Goal: Check status: Check status

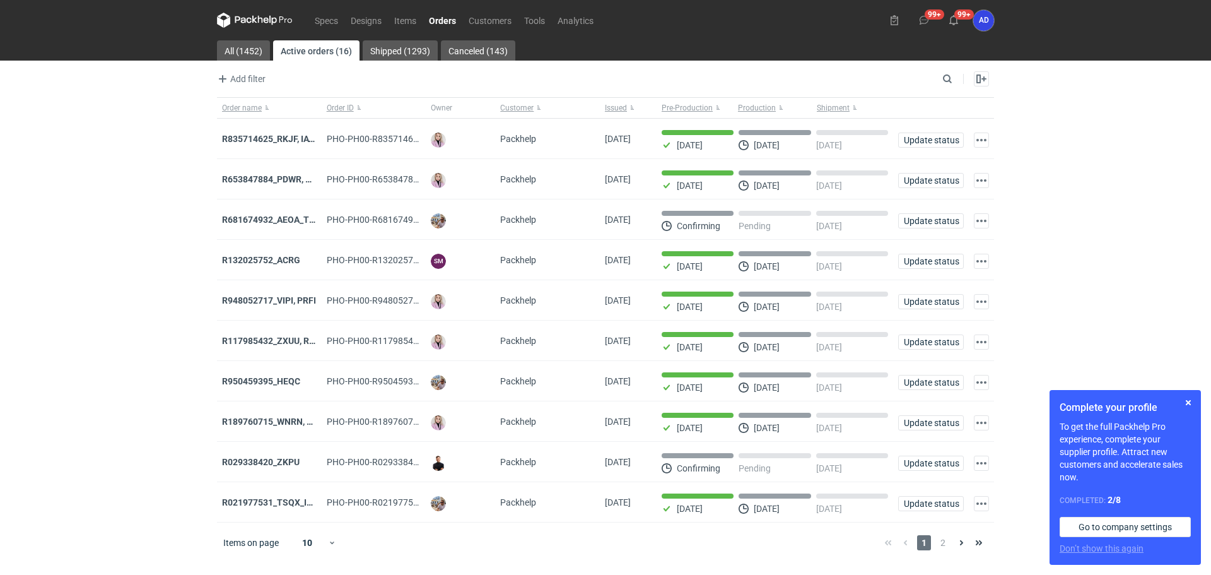
click at [455, 21] on link "Orders" at bounding box center [443, 20] width 40 height 15
click at [943, 80] on input "Search" at bounding box center [892, 78] width 125 height 15
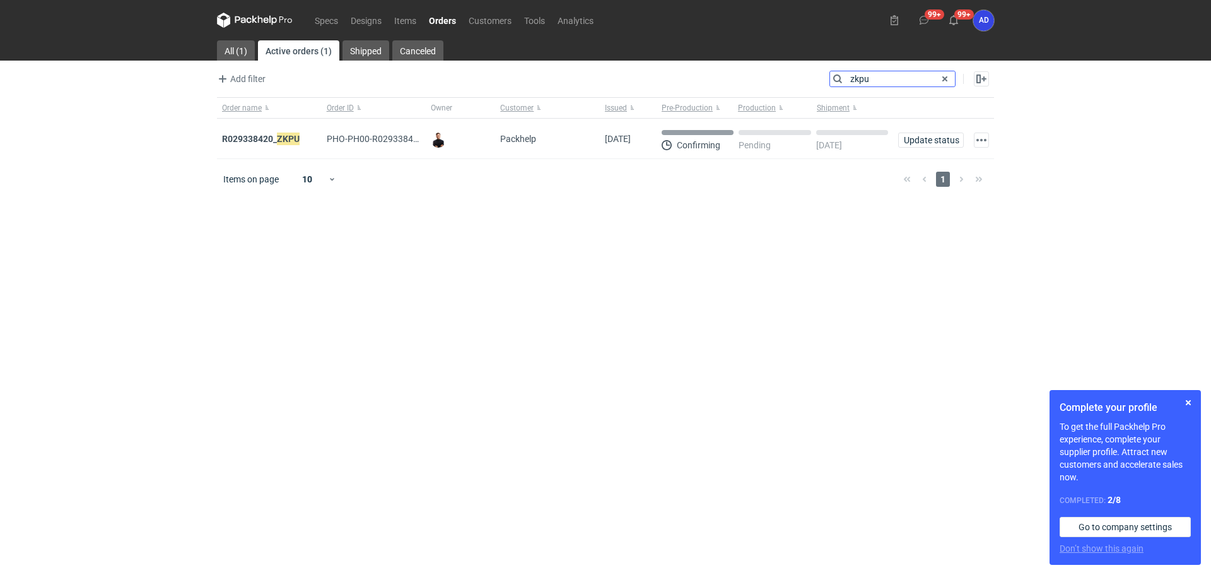
type input "zkpu"
click at [267, 139] on strong "R029338420_ ZKPU" at bounding box center [261, 139] width 78 height 14
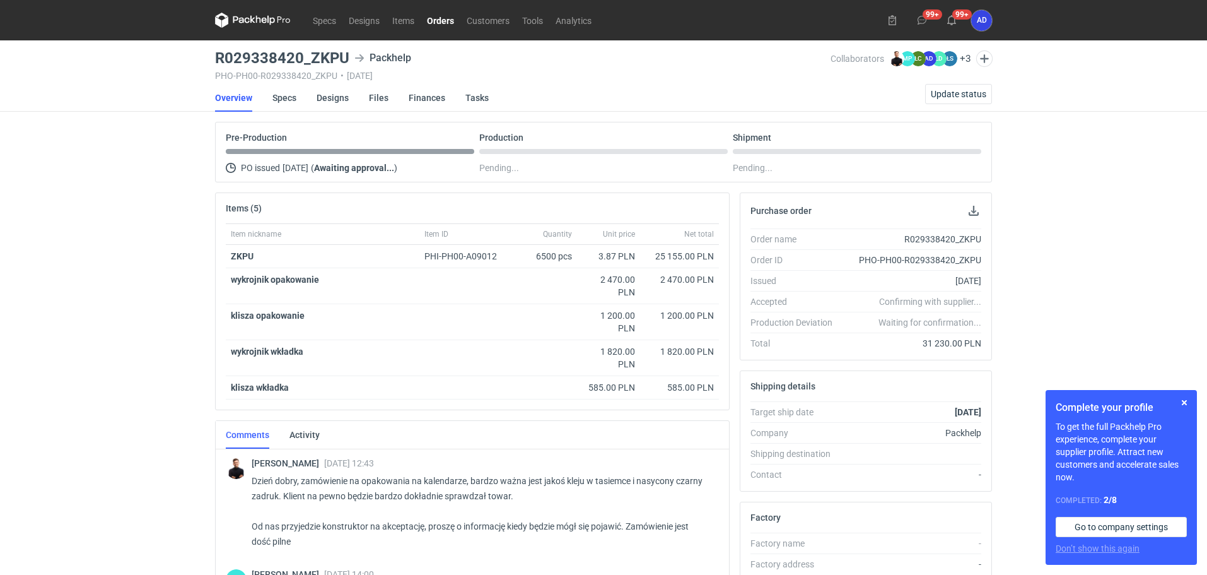
click at [447, 21] on link "Orders" at bounding box center [441, 20] width 40 height 15
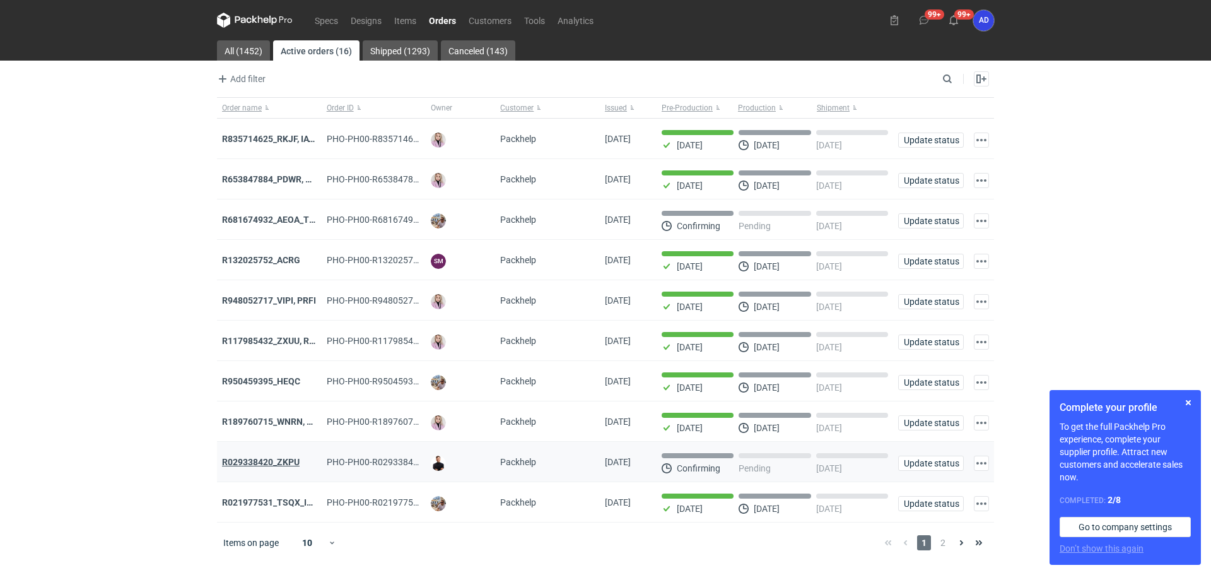
click at [276, 467] on strong "R029338420_ZKPU" at bounding box center [261, 462] width 78 height 10
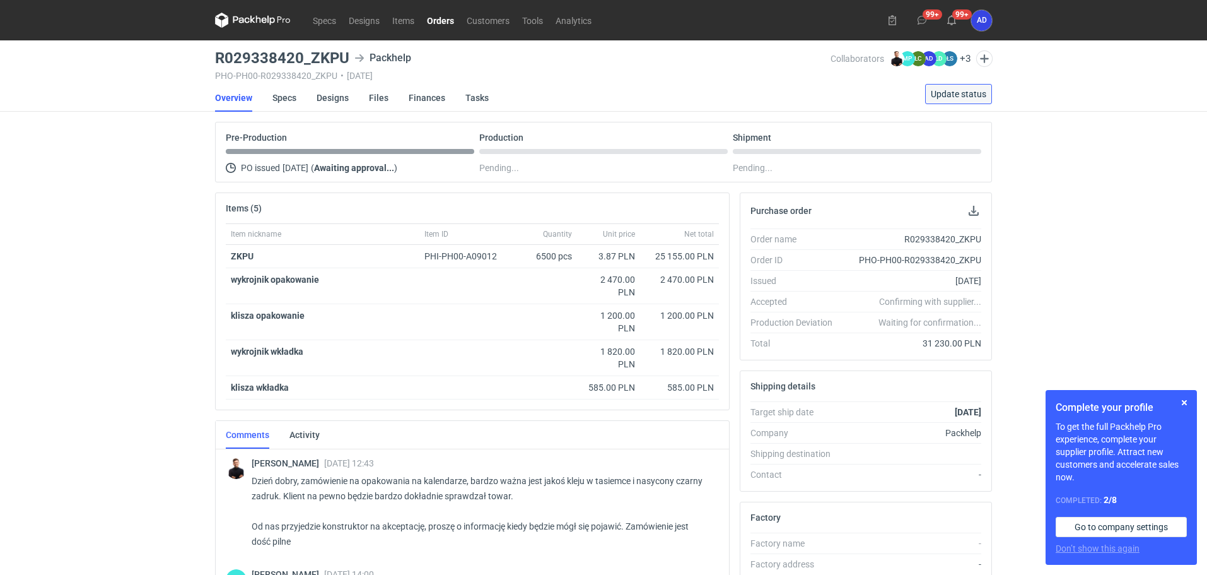
click at [942, 98] on span "Update status" at bounding box center [959, 94] width 56 height 9
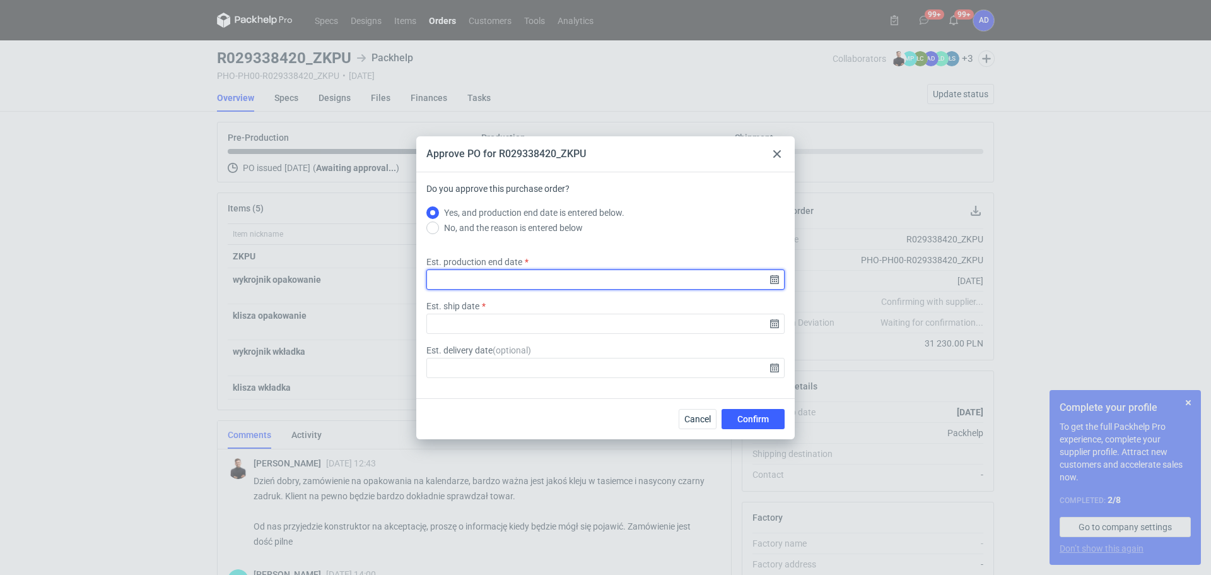
click at [621, 285] on input "Est. production end date" at bounding box center [605, 279] width 358 height 20
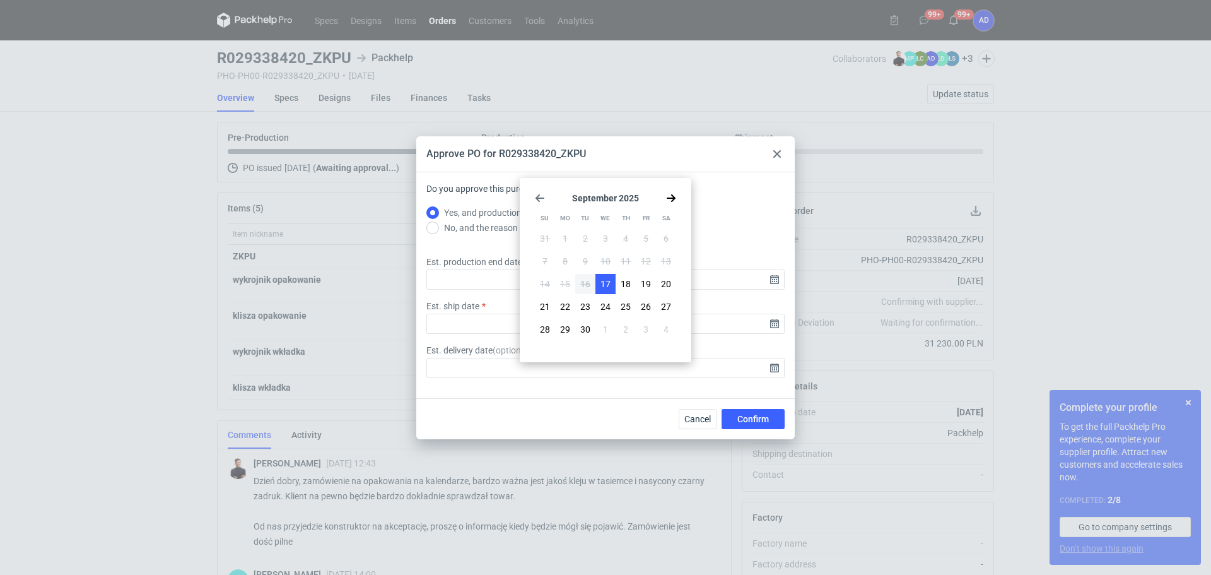
click at [599, 279] on button "17" at bounding box center [605, 284] width 20 height 20
type input "2025-09-17"
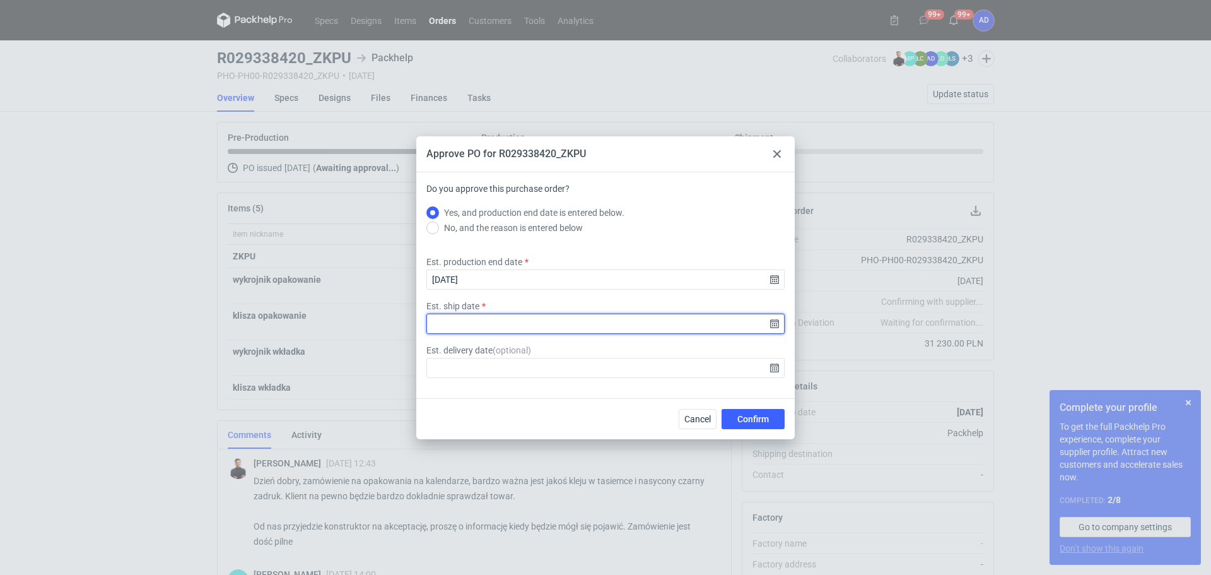
click at [531, 324] on input "Est. ship date" at bounding box center [605, 324] width 358 height 20
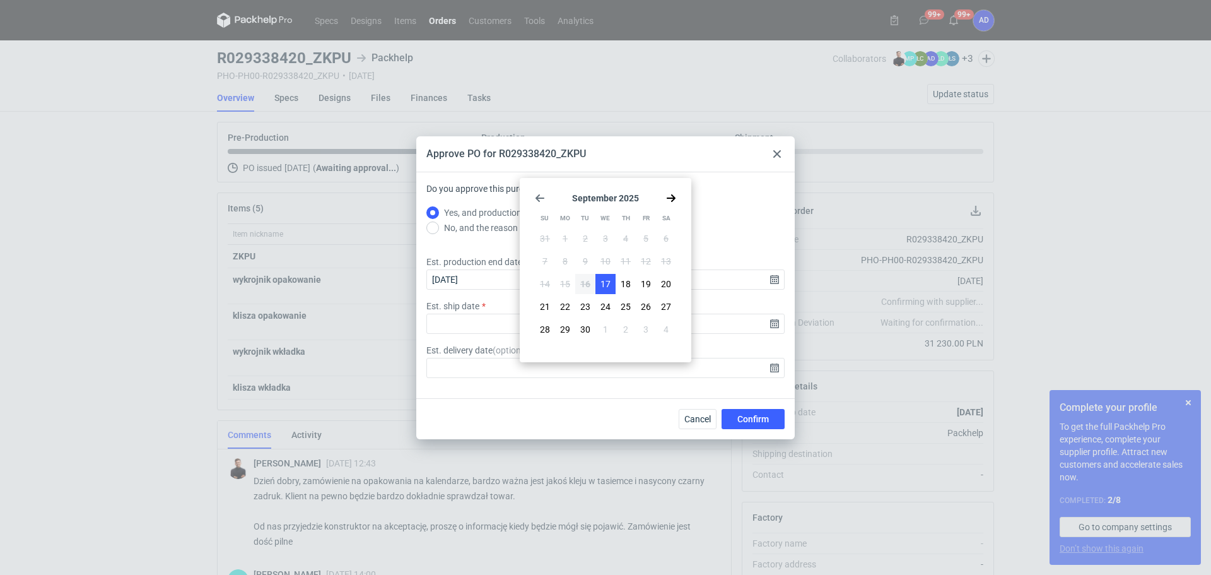
click at [599, 281] on button "17" at bounding box center [605, 284] width 20 height 20
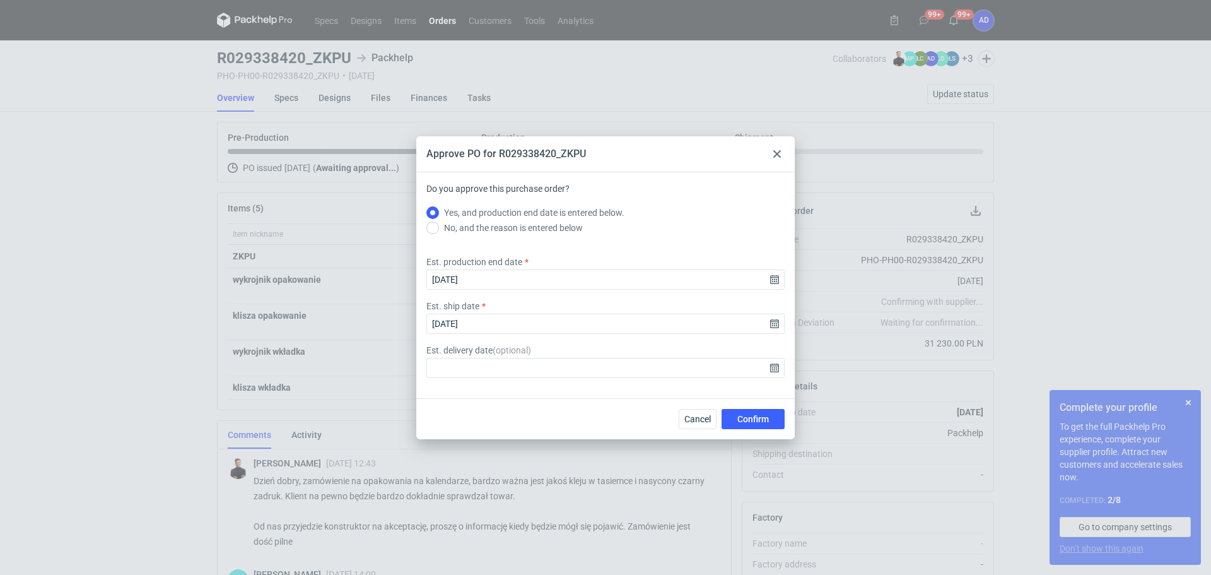
type input "2025-09-17"
click at [732, 416] on button "Confirm" at bounding box center [753, 419] width 63 height 20
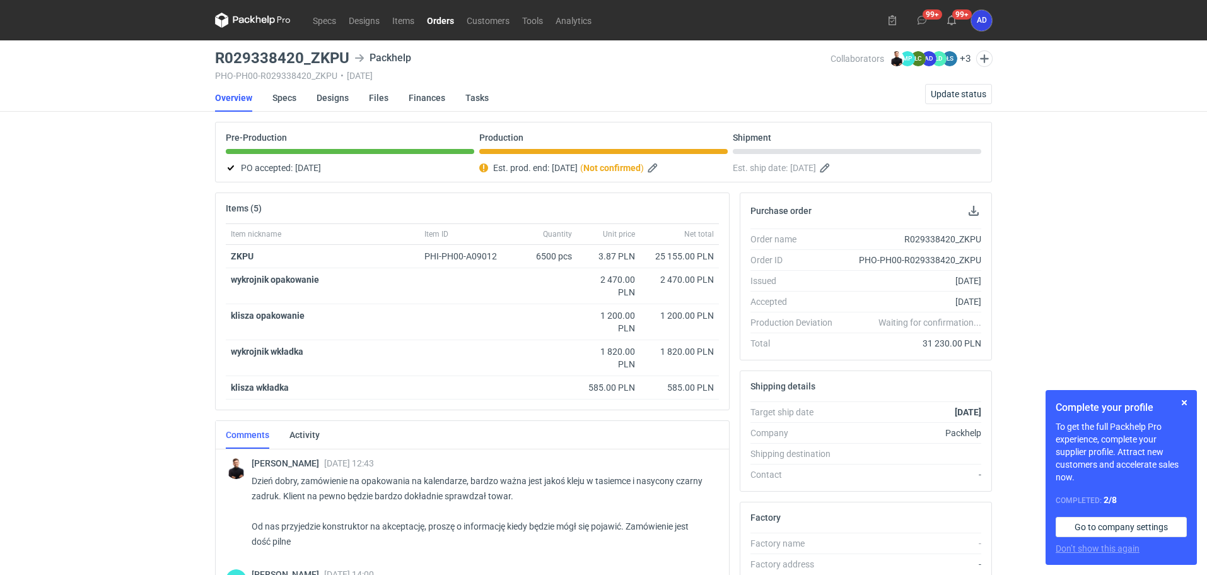
click at [438, 24] on link "Orders" at bounding box center [441, 20] width 40 height 15
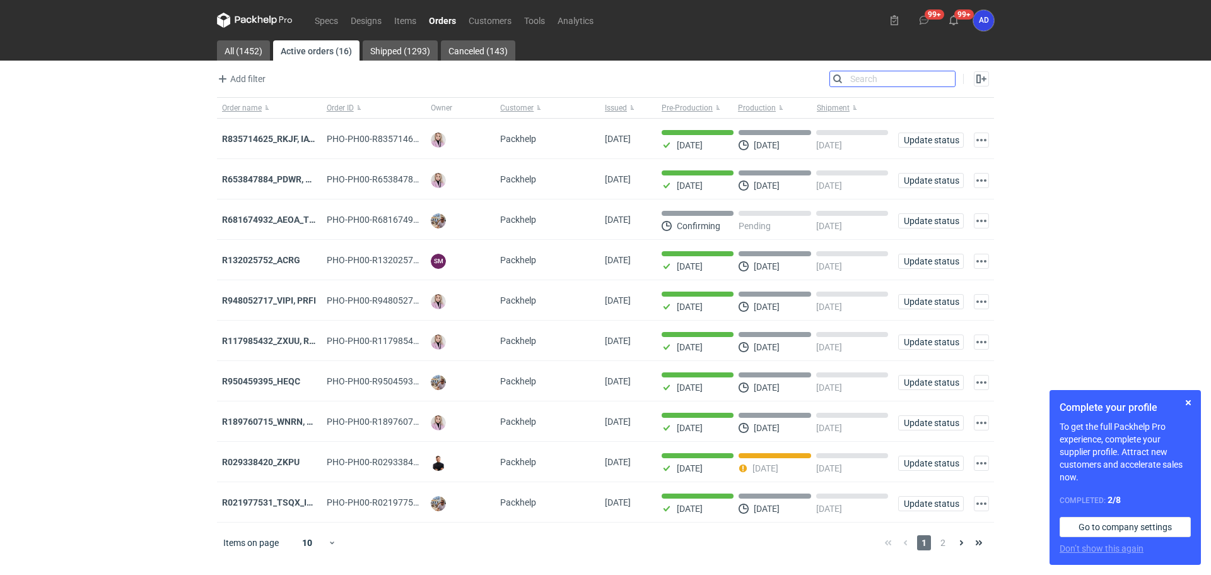
click at [945, 78] on input "Search" at bounding box center [892, 78] width 125 height 15
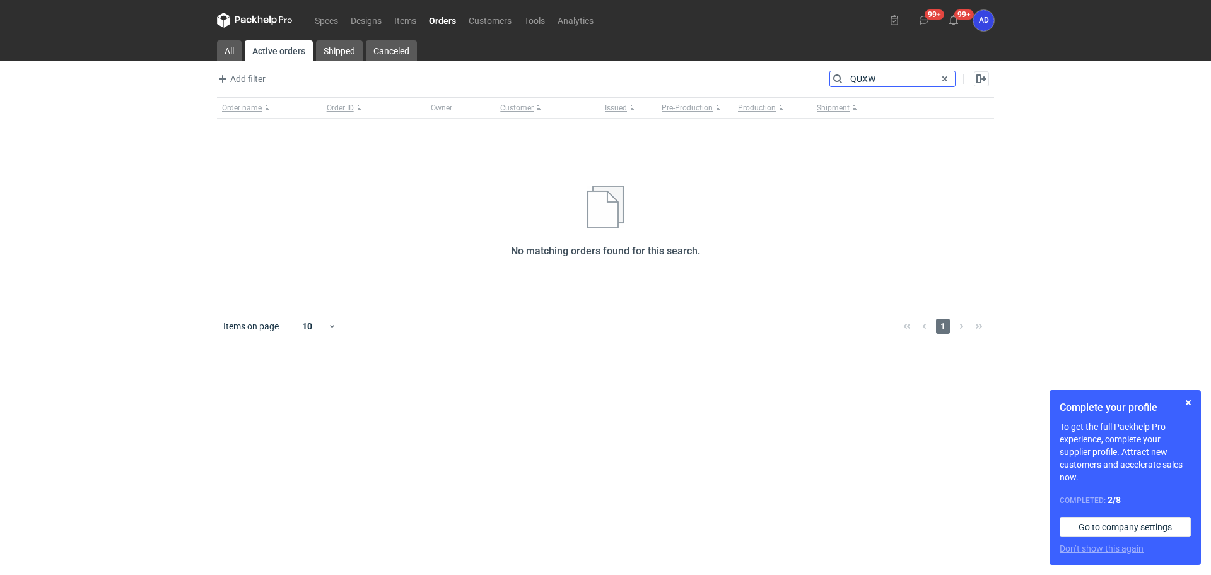
type input "QUXW"
click at [945, 81] on span at bounding box center [944, 78] width 15 height 15
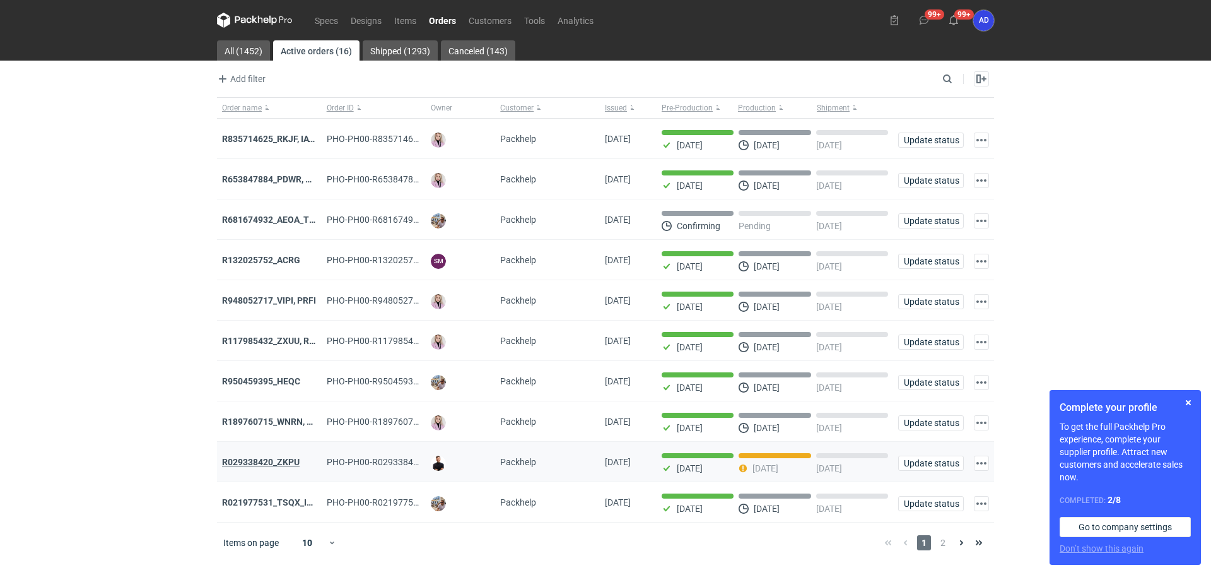
click at [269, 467] on strong "R029338420_ZKPU" at bounding box center [261, 462] width 78 height 10
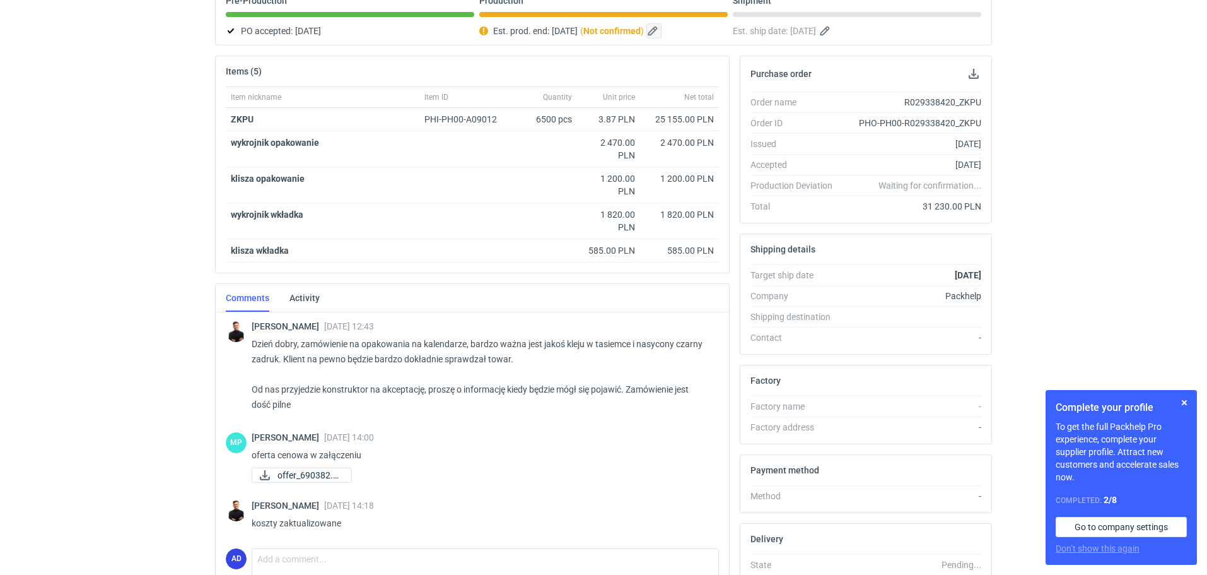
scroll to position [42, 0]
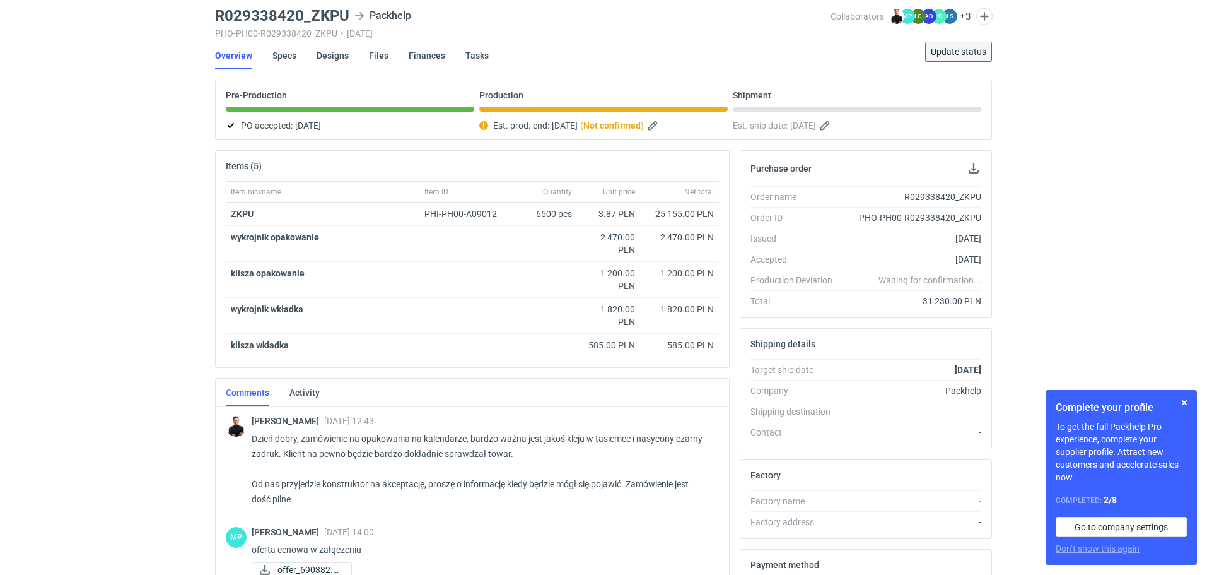
click at [947, 53] on span "Update status" at bounding box center [959, 51] width 56 height 9
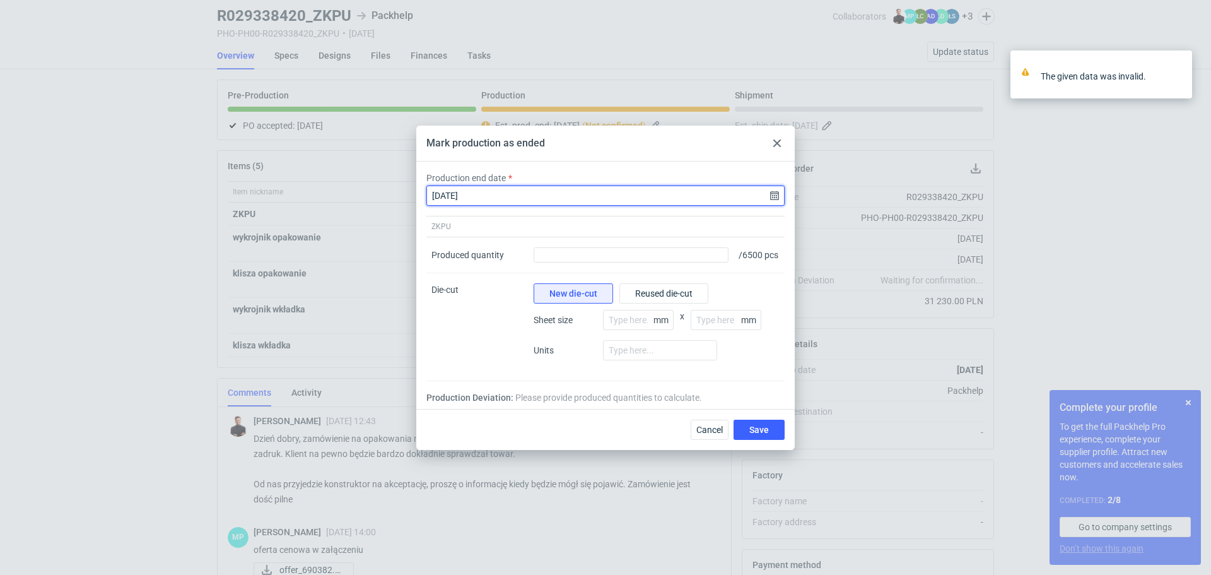
click at [706, 194] on input "2025-09-16" at bounding box center [605, 195] width 358 height 20
type input "2025-09-16"
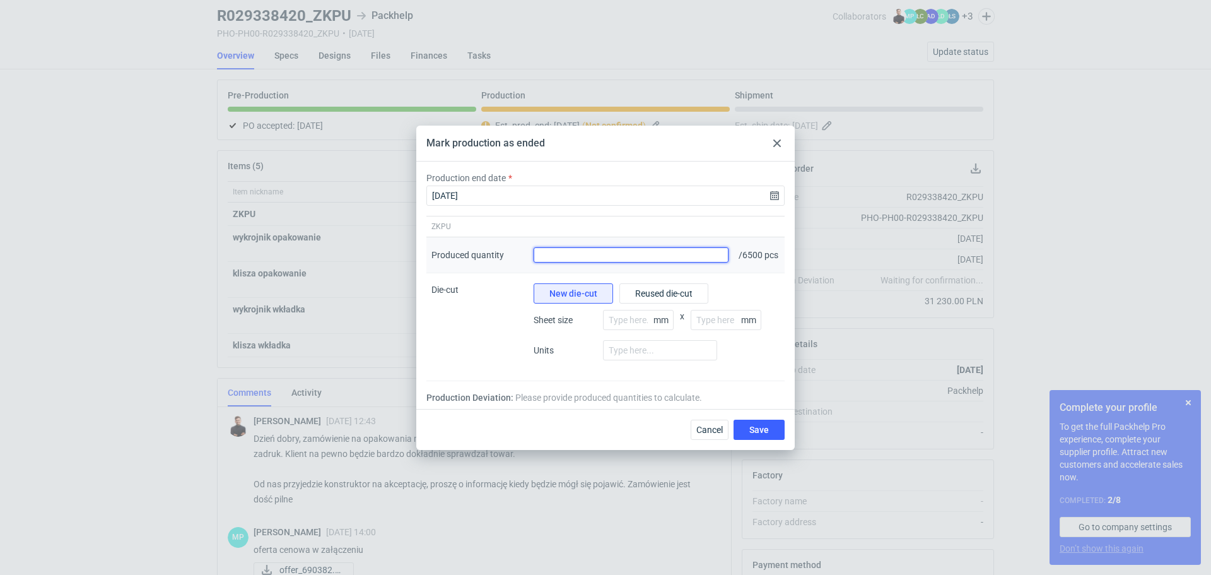
click at [698, 253] on input "Produced quantity" at bounding box center [631, 254] width 195 height 15
type input "6450"
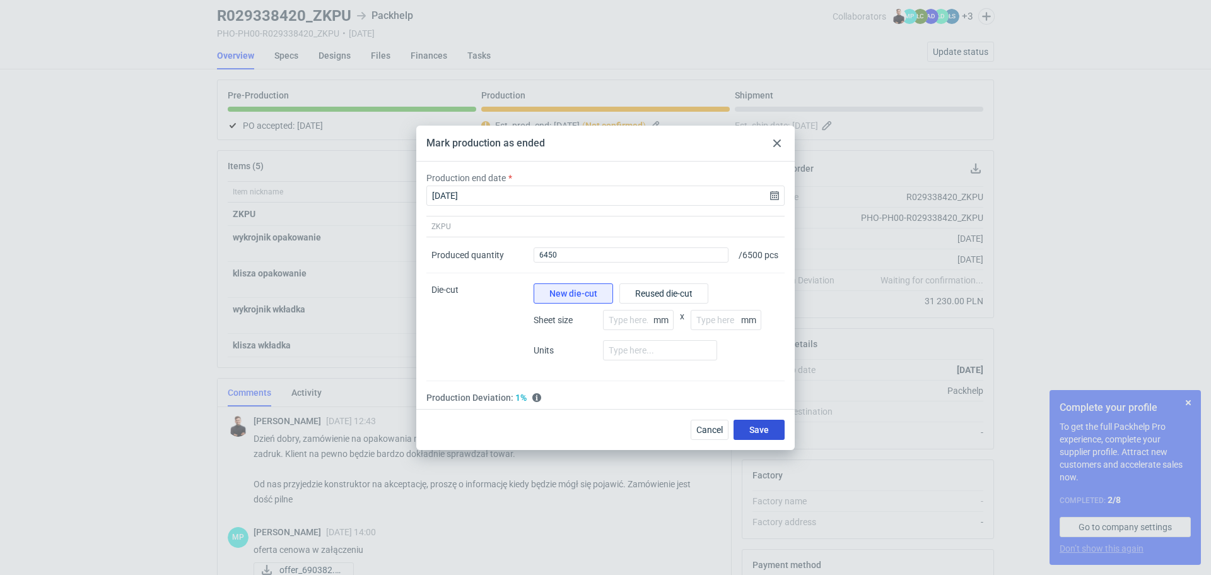
click at [751, 432] on span "Save" at bounding box center [759, 429] width 20 height 9
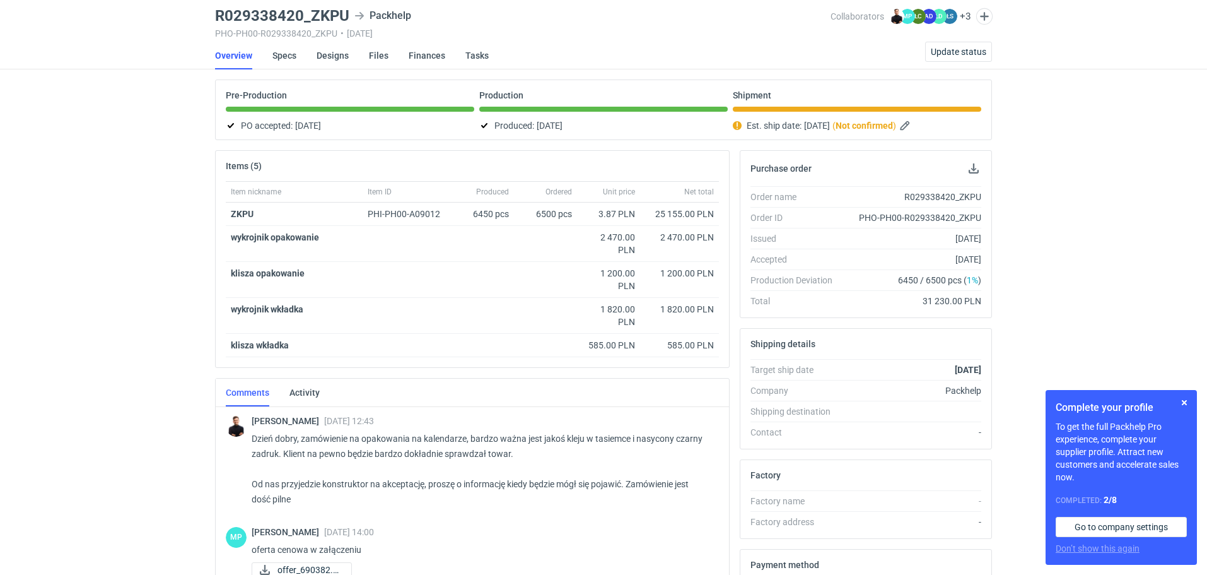
click at [398, 110] on div "Pre-Production" at bounding box center [350, 100] width 249 height 21
click at [378, 110] on div "Pre-Production" at bounding box center [350, 100] width 249 height 21
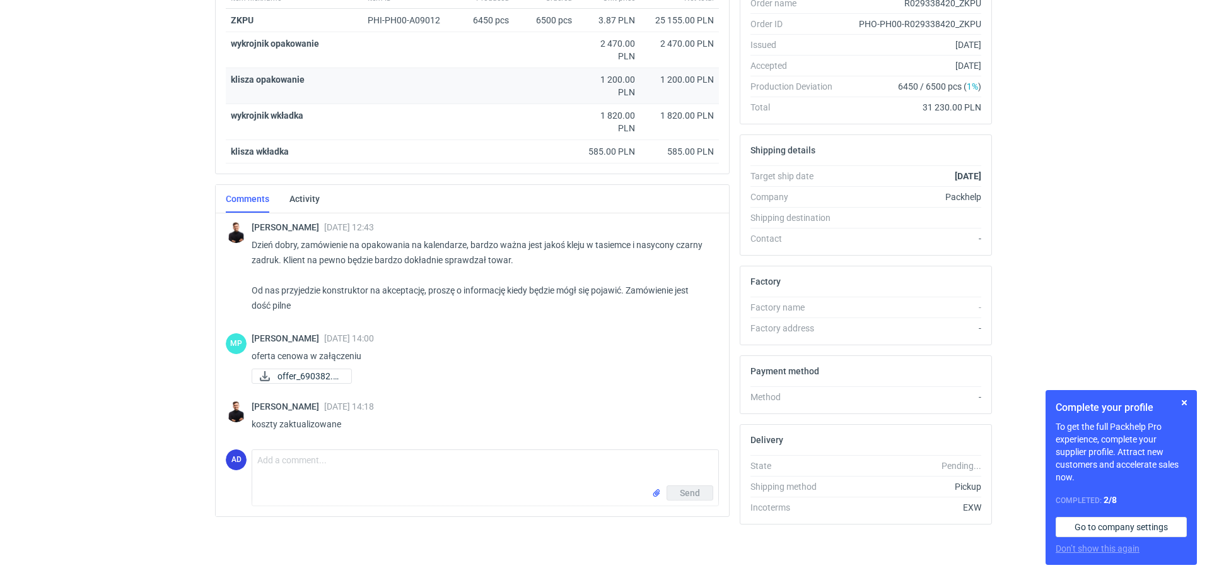
scroll to position [0, 0]
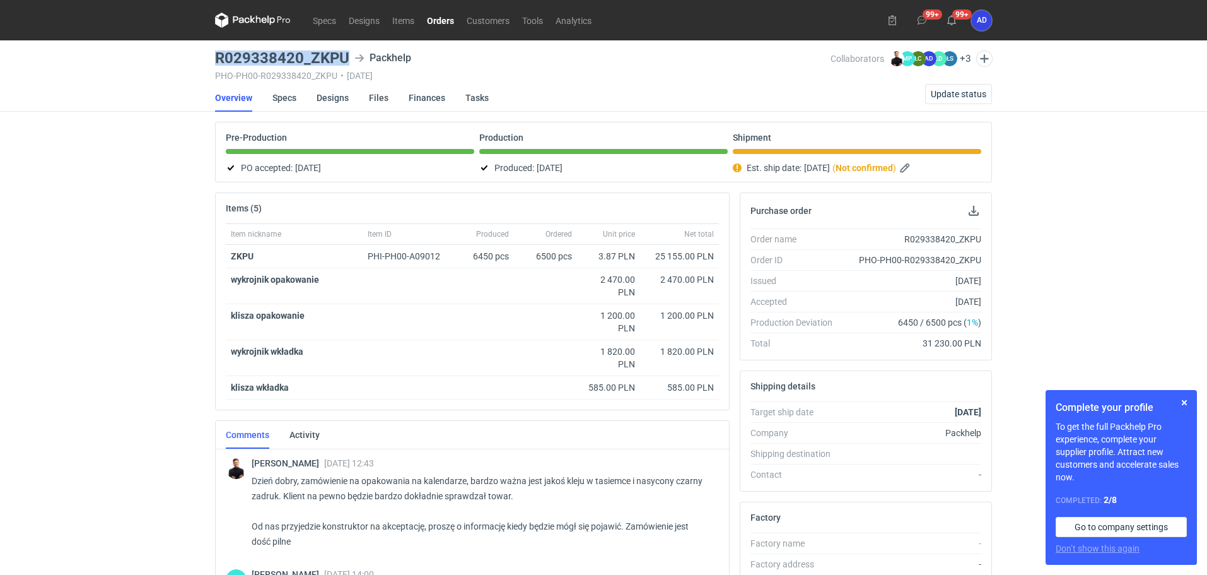
drag, startPoint x: 348, startPoint y: 51, endPoint x: 218, endPoint y: 61, distance: 130.3
click at [218, 61] on h3 "R029338420_ZKPU" at bounding box center [282, 57] width 134 height 15
copy h3 "R029338420_ZKPU"
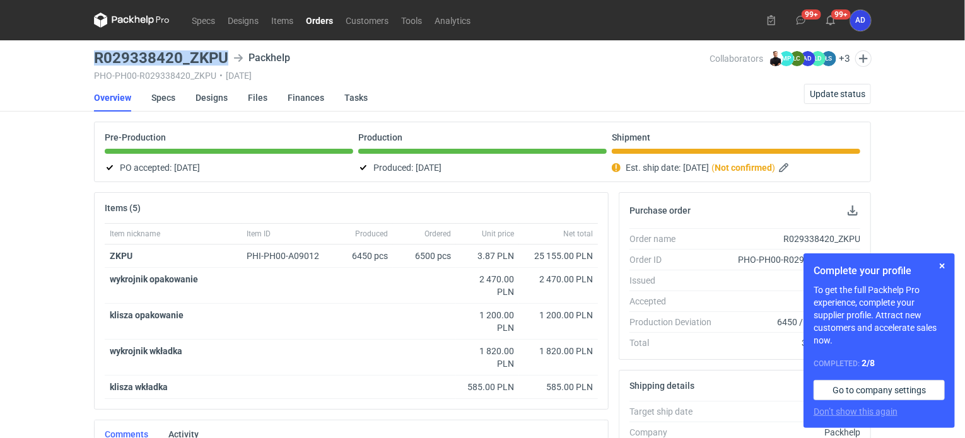
click at [320, 22] on link "Orders" at bounding box center [320, 20] width 40 height 15
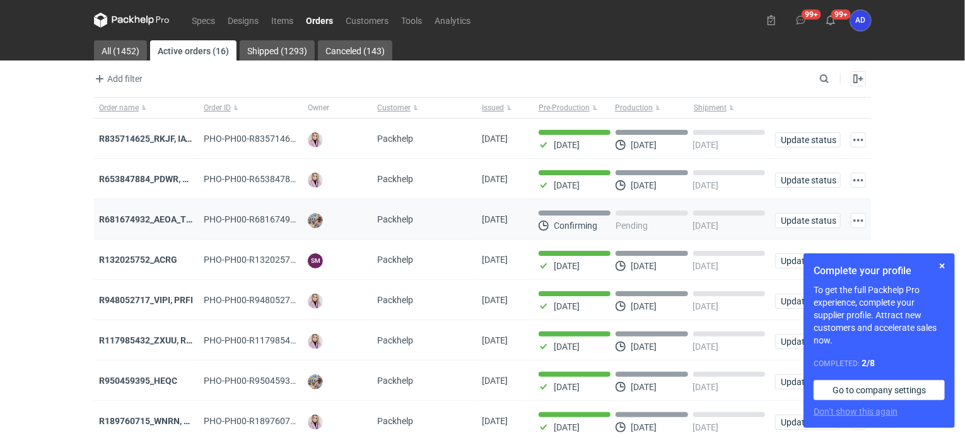
click at [167, 224] on strong "R681674932_AEOA_TIXI_KKTL" at bounding box center [161, 219] width 124 height 10
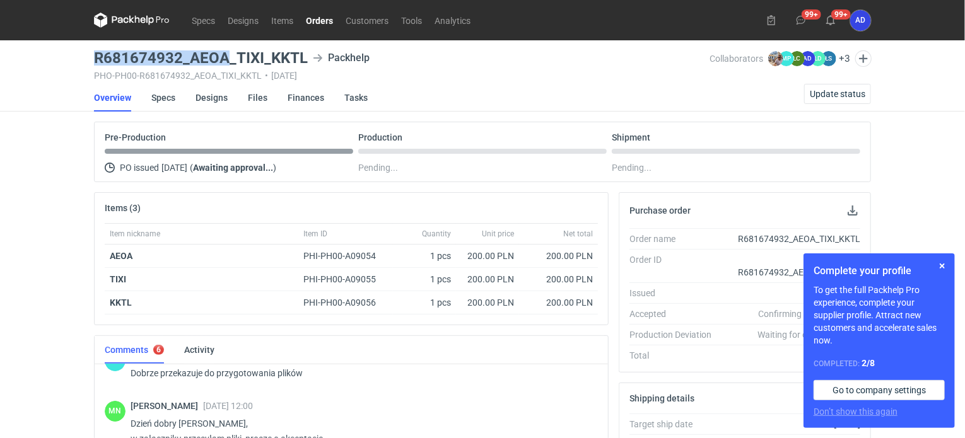
drag, startPoint x: 228, startPoint y: 56, endPoint x: 93, endPoint y: 57, distance: 135.6
click at [93, 57] on main "R681674932_AEOA_TIXI_KKTL Packhelp PHO-PH00-R681674932_AEOA_TIXI_KKTL • 11/09/2…" at bounding box center [482, 431] width 787 height 783
copy h3 "R681674932_AEOA"
click at [323, 20] on link "Orders" at bounding box center [320, 20] width 40 height 15
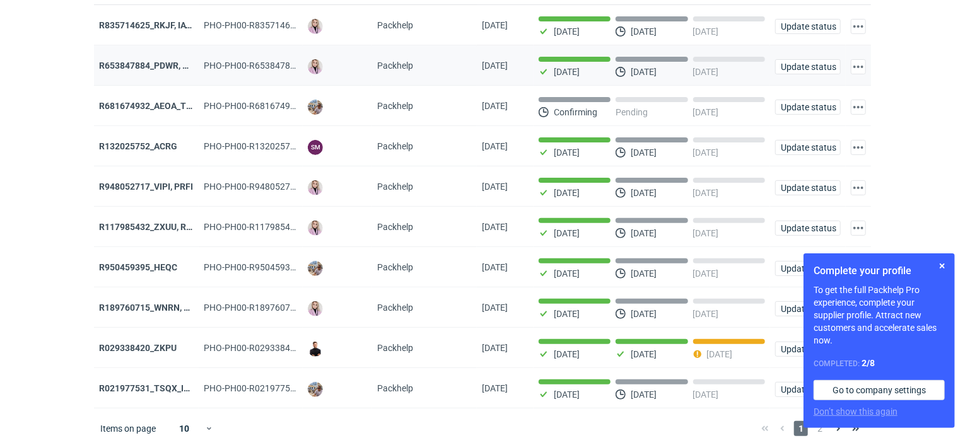
scroll to position [121, 0]
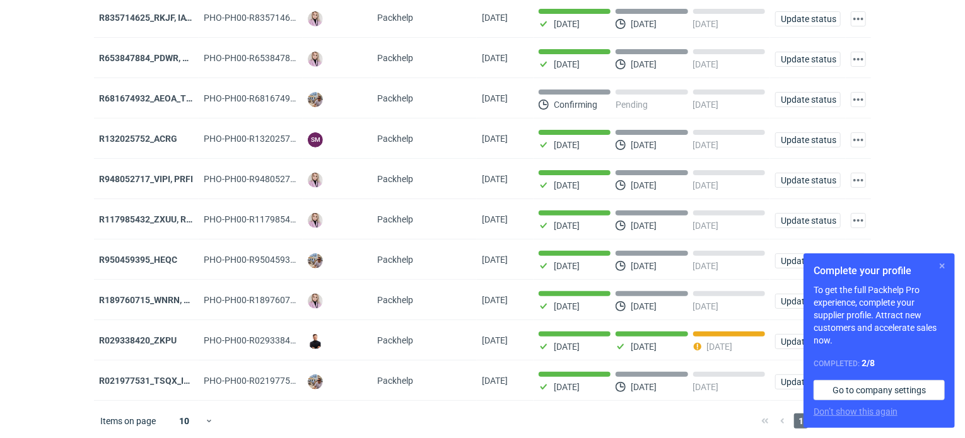
click at [942, 265] on button "button" at bounding box center [942, 266] width 15 height 15
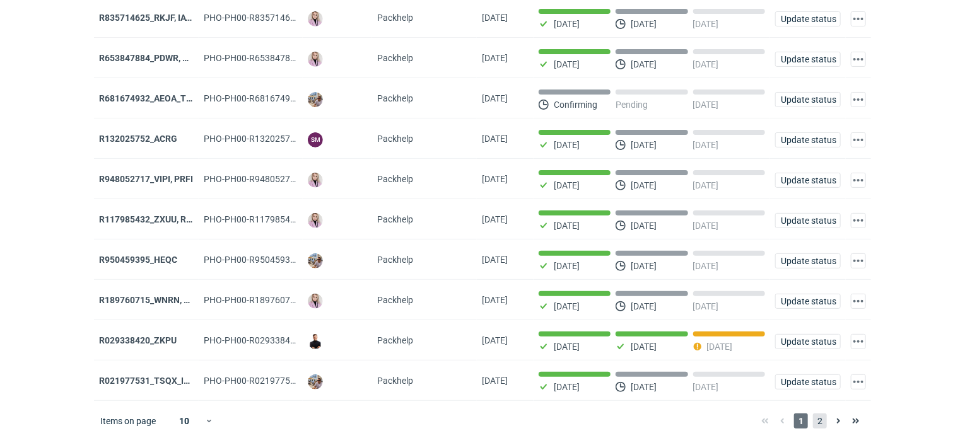
click at [821, 419] on span "2" at bounding box center [820, 421] width 14 height 15
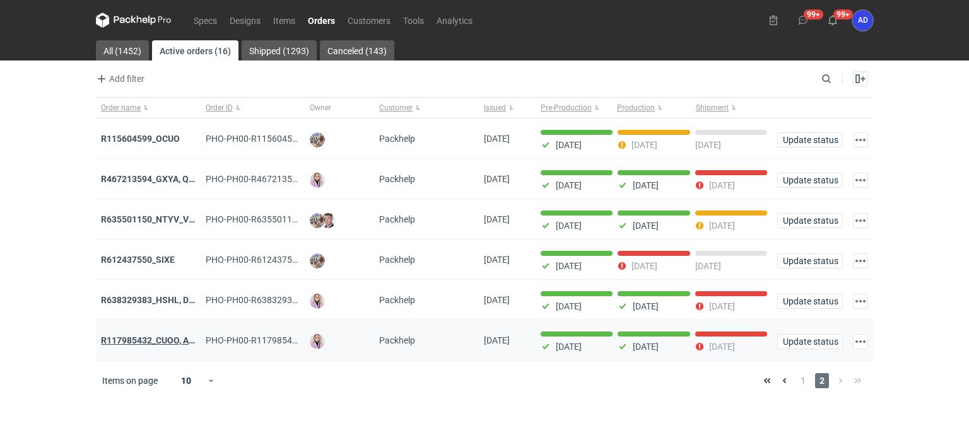
click at [134, 338] on strong "R117985432_CUOO, AZGB, OQAV" at bounding box center [167, 341] width 132 height 10
click at [126, 302] on strong "R638329383_HSHL, DETO" at bounding box center [153, 300] width 105 height 10
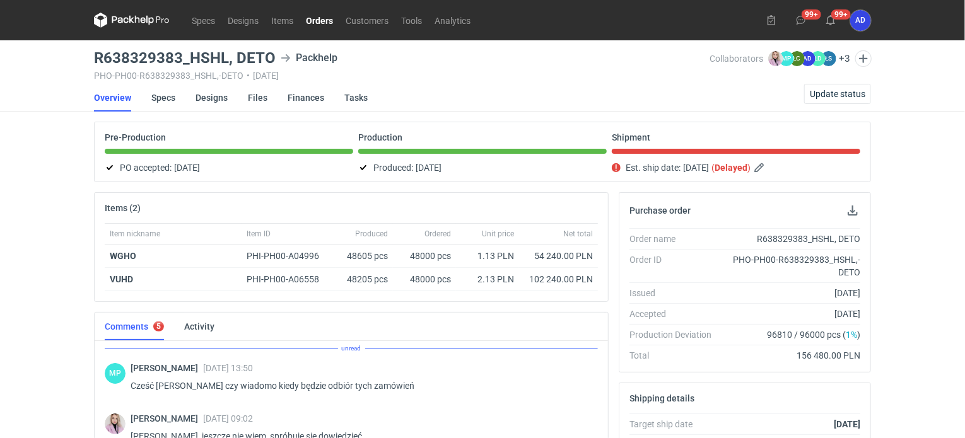
scroll to position [68, 0]
drag, startPoint x: 225, startPoint y: 58, endPoint x: 82, endPoint y: 64, distance: 143.3
click at [82, 64] on div "Specs Designs Items Orders Customers Tools Analytics 99+ 99+ AD Anita Dolczewsk…" at bounding box center [482, 219] width 965 height 438
copy h3 "R638329383_HSHL"
click at [313, 20] on link "Orders" at bounding box center [320, 20] width 40 height 15
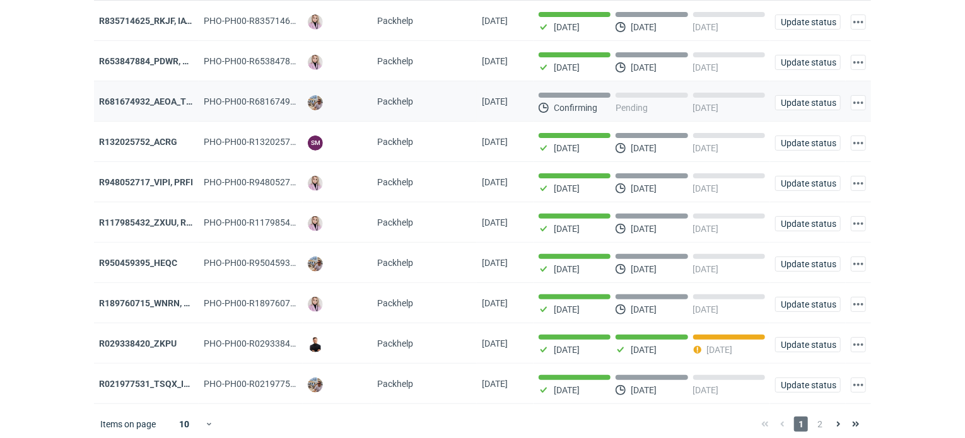
scroll to position [121, 0]
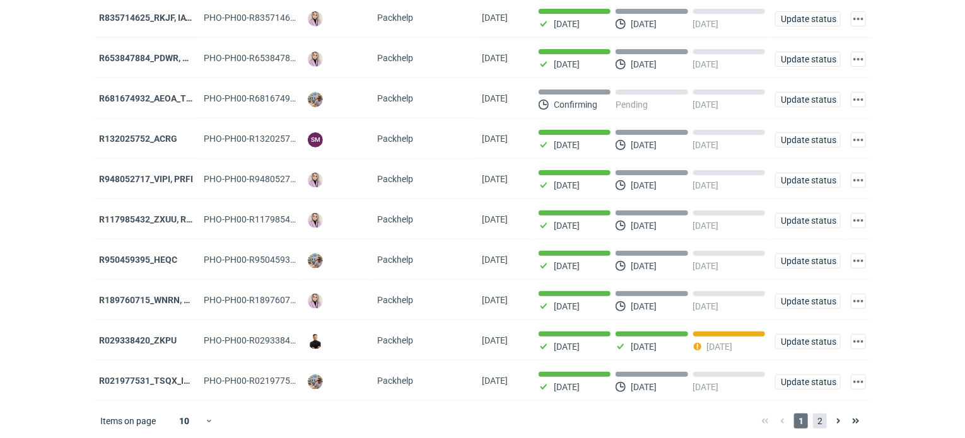
click at [819, 419] on span "2" at bounding box center [820, 421] width 14 height 15
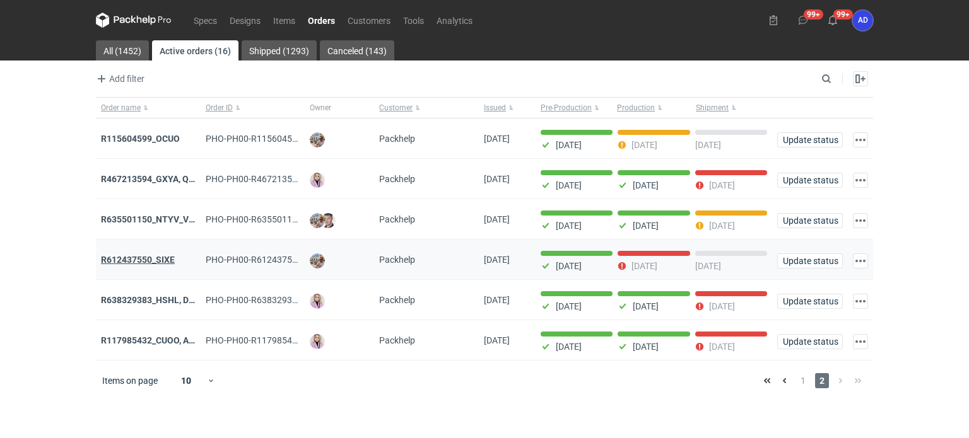
click at [146, 258] on strong "R612437550_SIXE" at bounding box center [138, 260] width 74 height 10
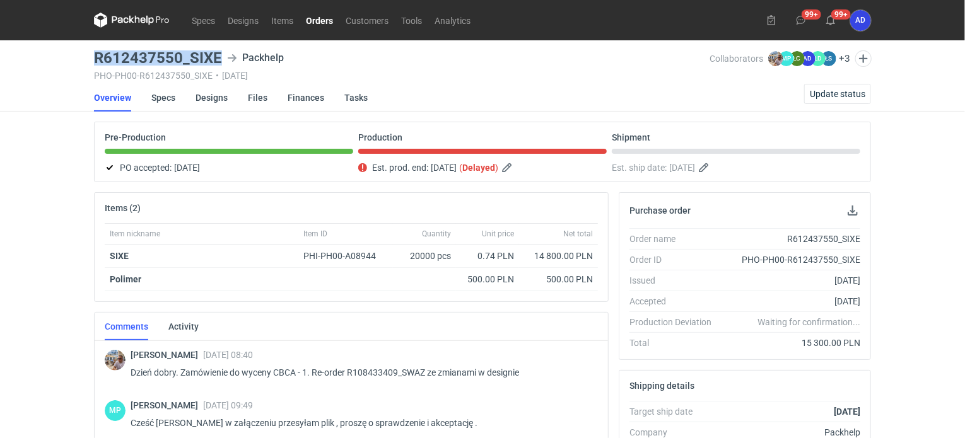
drag, startPoint x: 221, startPoint y: 56, endPoint x: 92, endPoint y: 52, distance: 129.4
click at [92, 52] on main "R612437550_SIXE Packhelp PHO-PH00-R612437550_SIXE • 26/08/2025 Collaborators Mi…" at bounding box center [482, 425] width 787 height 770
copy h3 "R612437550_SIXE"
click at [853, 92] on span "Update status" at bounding box center [838, 94] width 56 height 9
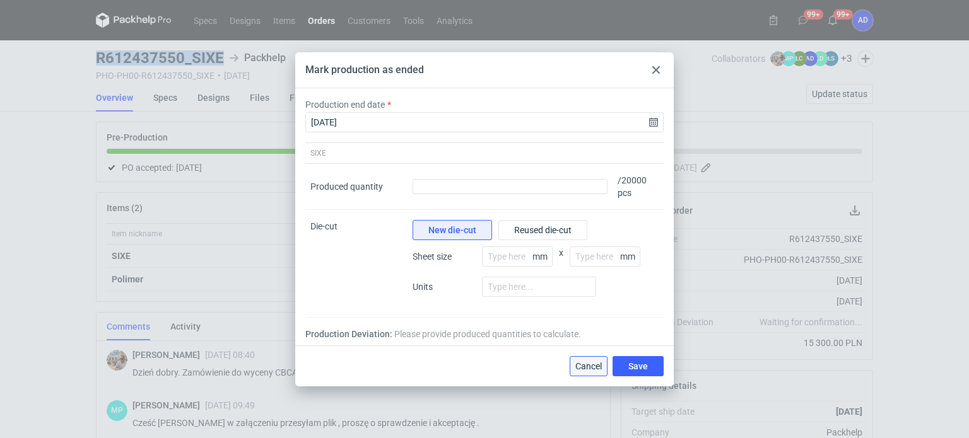
click at [581, 368] on span "Cancel" at bounding box center [588, 366] width 26 height 9
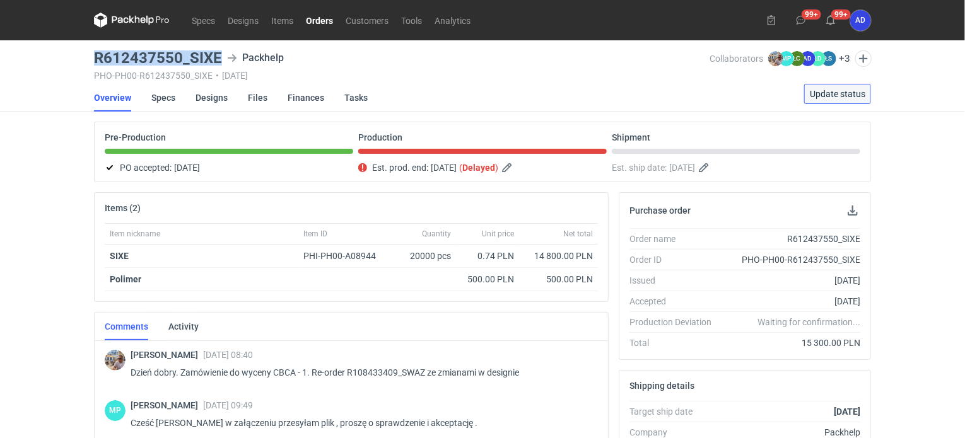
click at [824, 93] on span "Update status" at bounding box center [838, 94] width 56 height 9
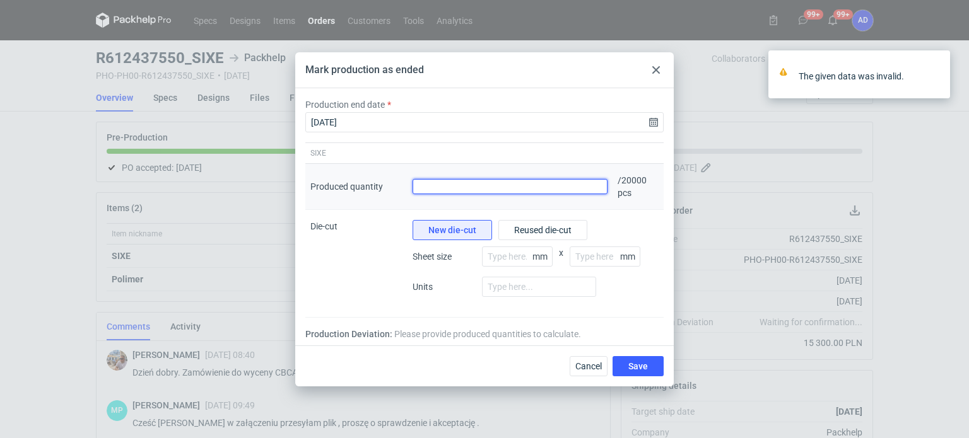
click at [560, 188] on input "Produced quantity" at bounding box center [510, 186] width 195 height 15
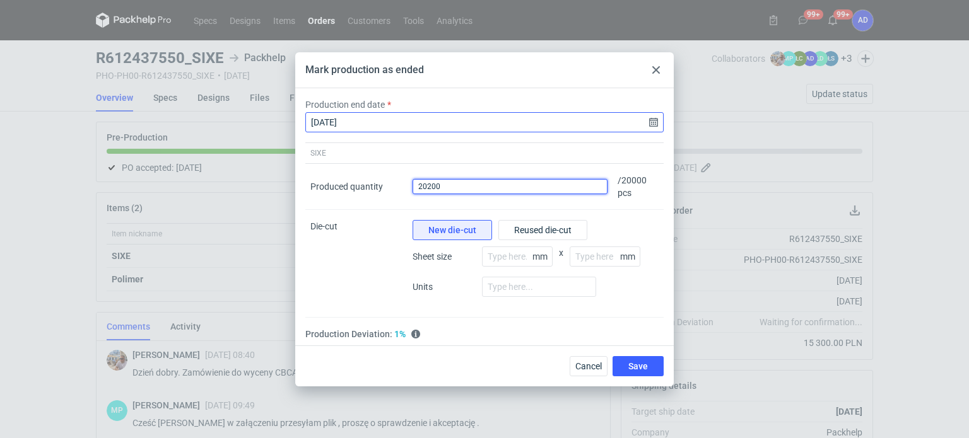
type input "20200"
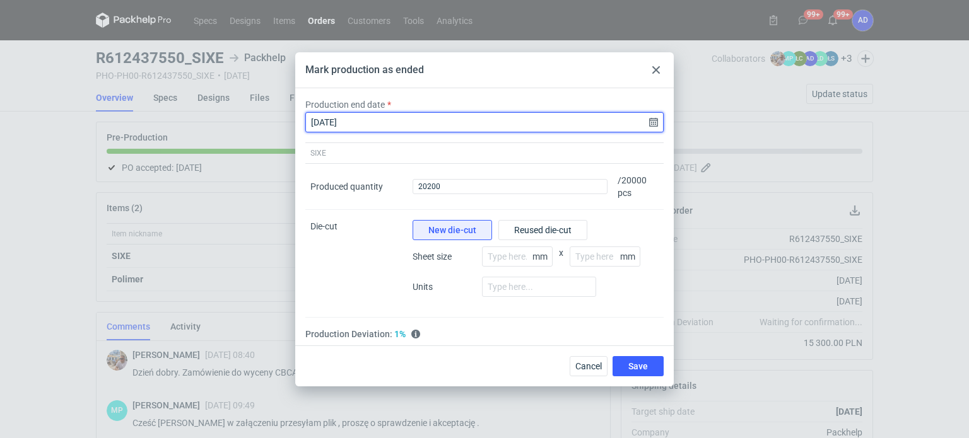
click at [373, 124] on input "2025-09-09" at bounding box center [484, 122] width 358 height 20
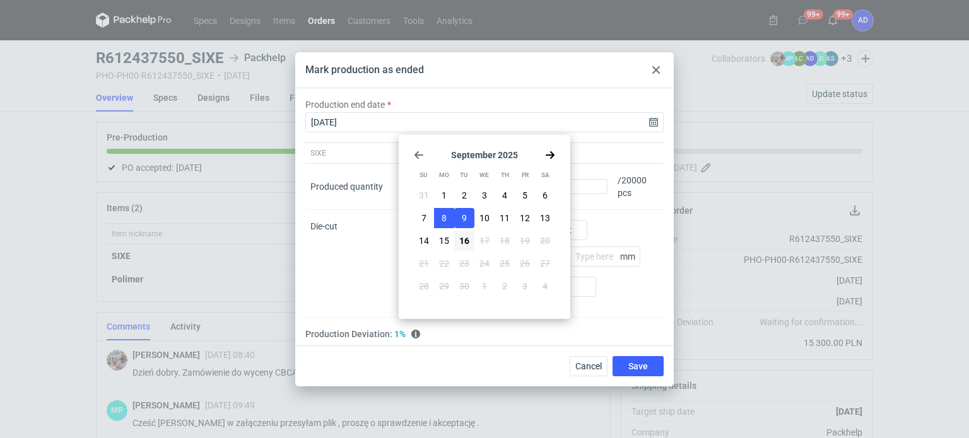
click at [439, 220] on button "8" at bounding box center [444, 218] width 20 height 20
type input "2025-09-08"
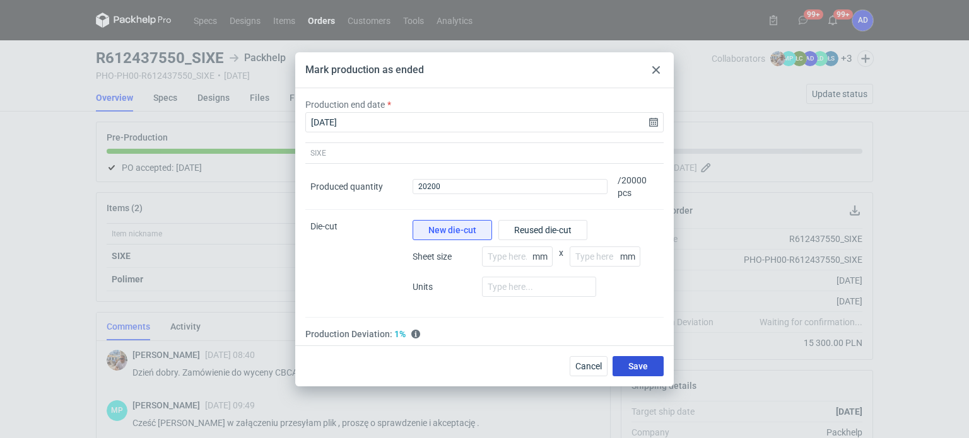
click at [638, 369] on span "Save" at bounding box center [638, 366] width 20 height 9
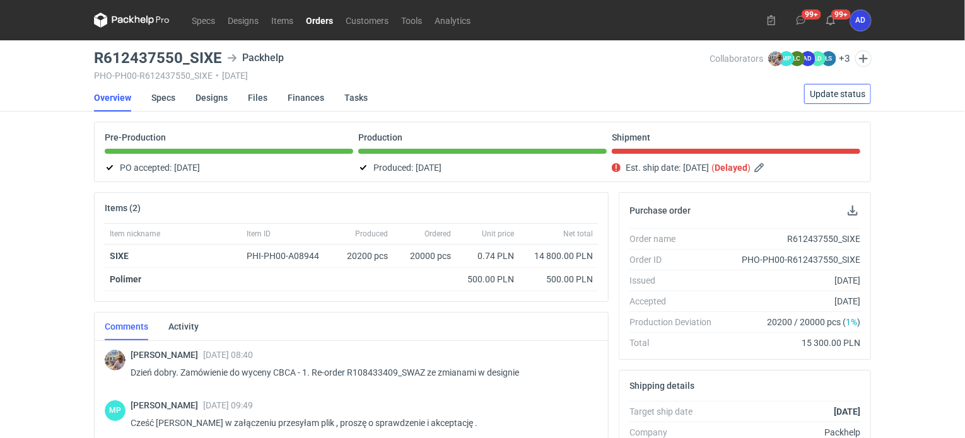
click at [826, 95] on span "Update status" at bounding box center [838, 94] width 56 height 9
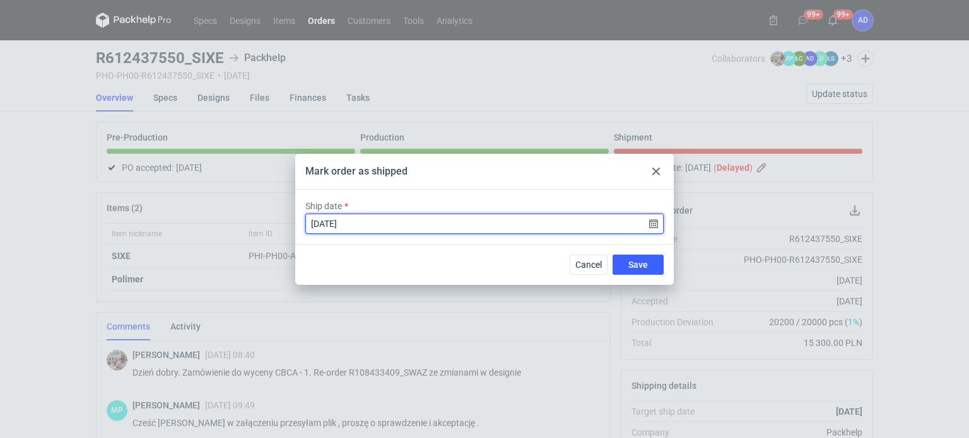
click at [390, 226] on input "2025-09-10" at bounding box center [484, 224] width 358 height 20
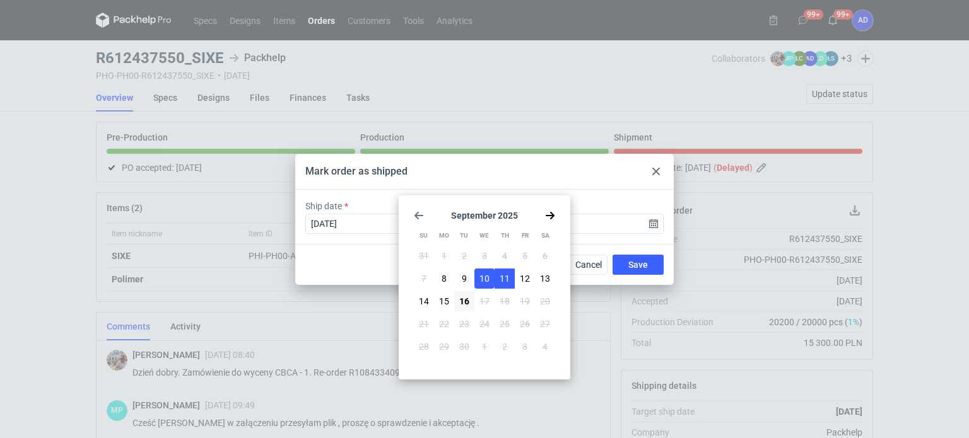
click at [496, 278] on button "11" at bounding box center [505, 279] width 20 height 20
type input "2025-09-11"
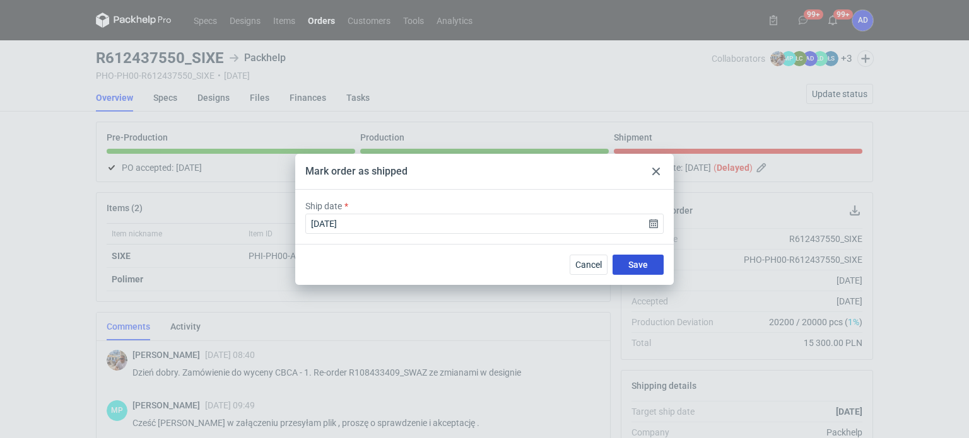
click at [628, 267] on span "Save" at bounding box center [638, 265] width 20 height 9
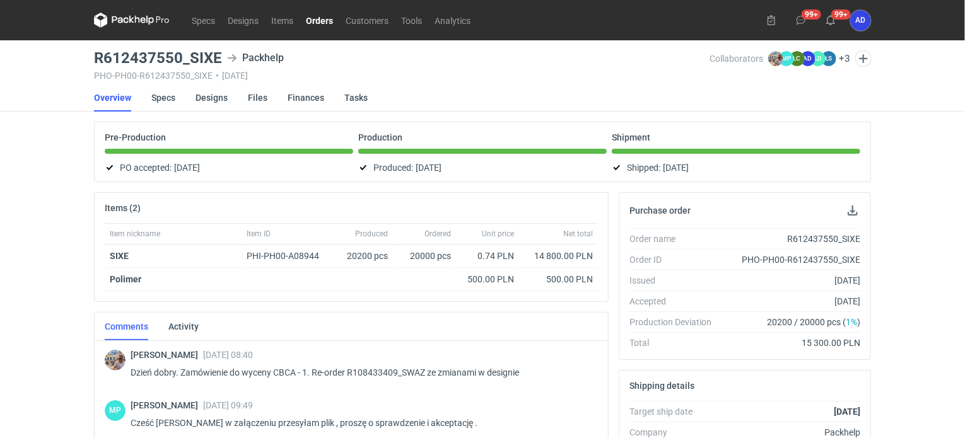
click at [320, 21] on link "Orders" at bounding box center [320, 20] width 40 height 15
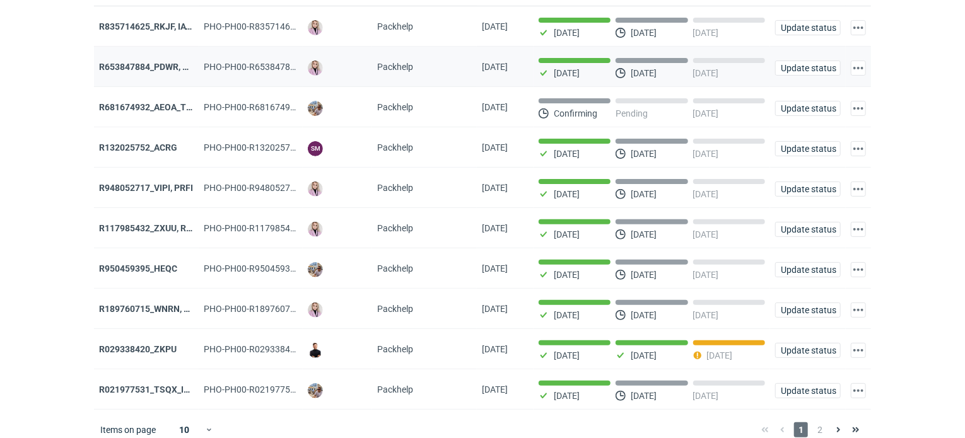
scroll to position [121, 0]
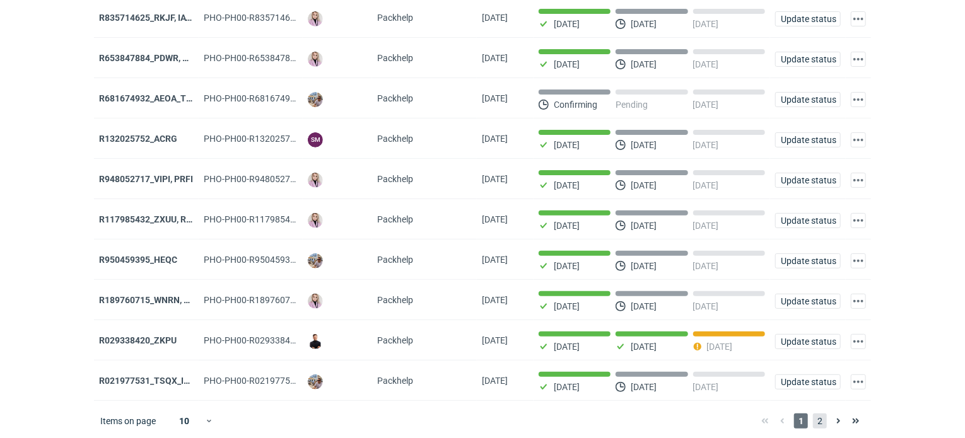
click at [819, 418] on span "2" at bounding box center [820, 421] width 14 height 15
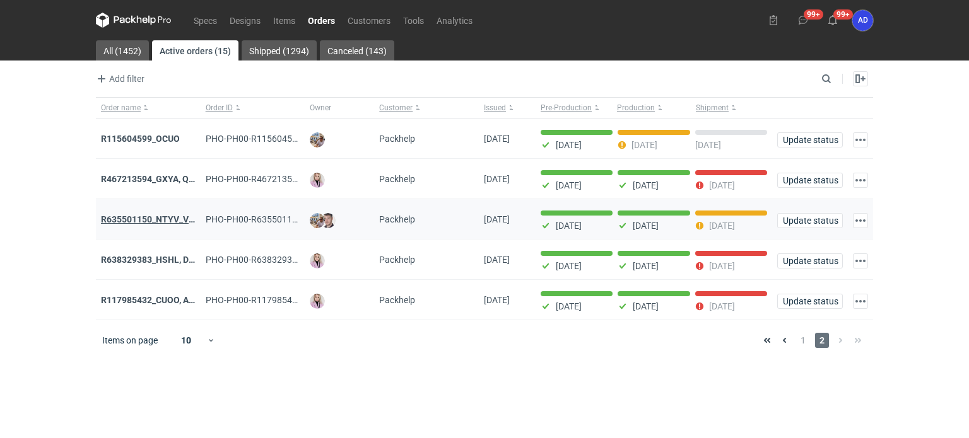
click at [146, 220] on strong "R635501150_NTYV_VNSV" at bounding box center [153, 219] width 105 height 10
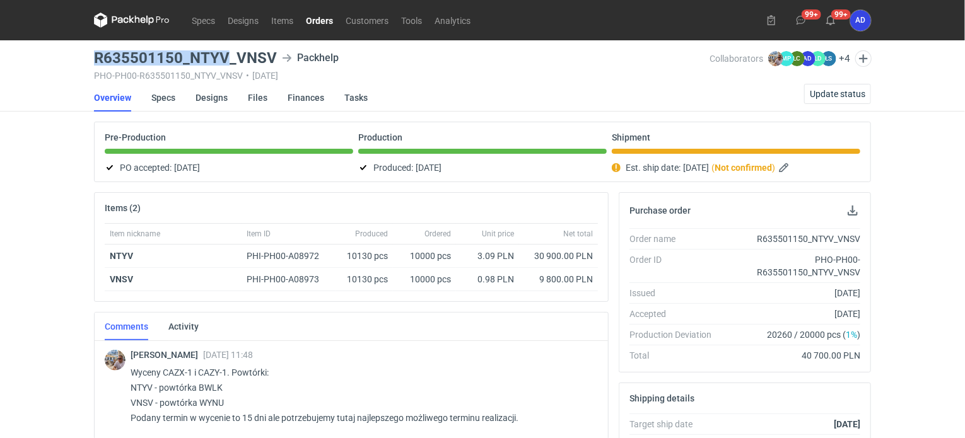
drag, startPoint x: 227, startPoint y: 54, endPoint x: 91, endPoint y: 50, distance: 135.7
click at [91, 50] on main "R635501150_NTYV_VNSV Packhelp PHO-PH00-R635501150_NTYV_VNSV • 26/08/2025 Collab…" at bounding box center [482, 431] width 787 height 783
copy h3 "R635501150_NTYV"
click at [321, 23] on link "Orders" at bounding box center [320, 20] width 40 height 15
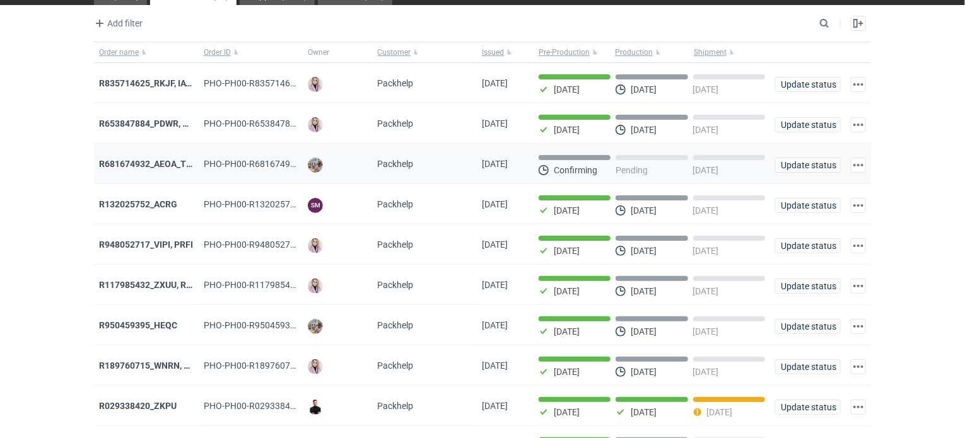
scroll to position [121, 0]
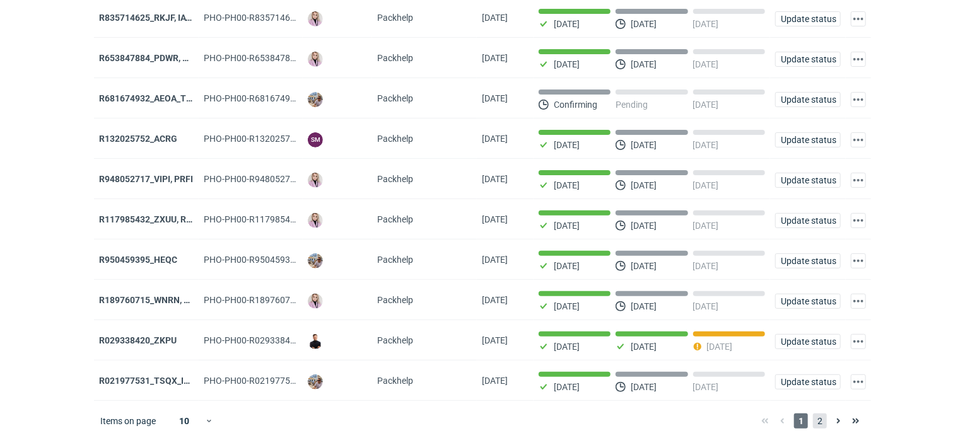
click at [817, 416] on span "2" at bounding box center [820, 421] width 14 height 15
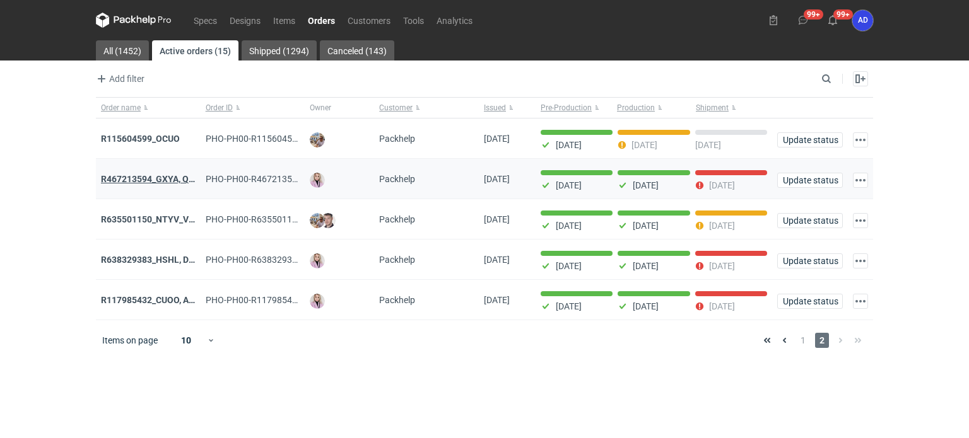
click at [137, 179] on strong "R467213594_GXYA, QYSN" at bounding box center [153, 179] width 105 height 10
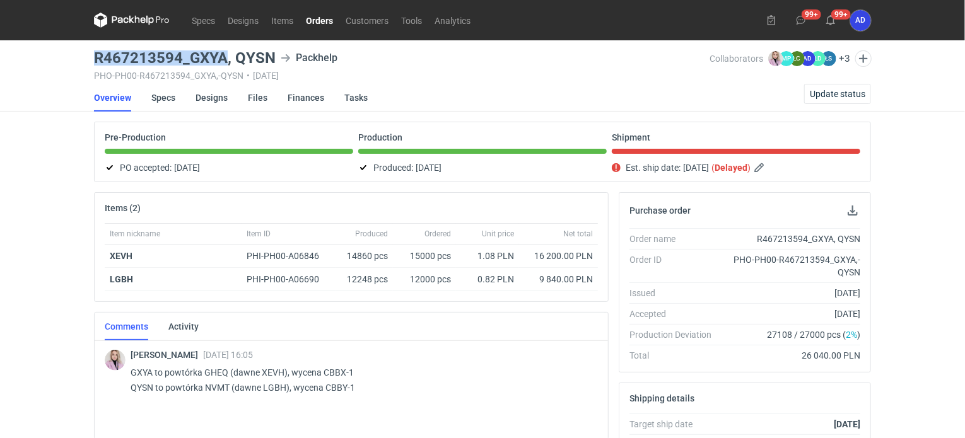
drag, startPoint x: 225, startPoint y: 56, endPoint x: 86, endPoint y: 56, distance: 138.8
click at [86, 56] on div "Specs Designs Items Orders Customers Tools Analytics 99+ 99+ AD Anita Dolczewsk…" at bounding box center [482, 219] width 965 height 438
copy h3 "R467213594_GXYA"
click at [826, 94] on span "Update status" at bounding box center [838, 94] width 56 height 9
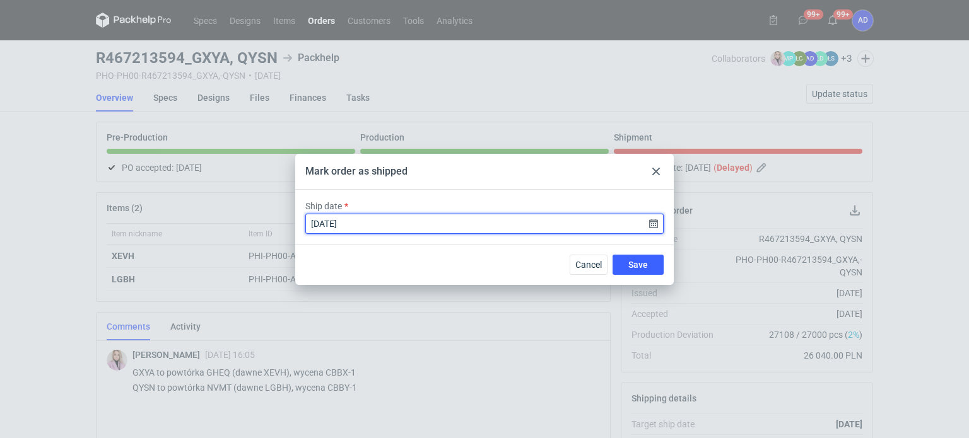
click at [657, 226] on input "2025-09-10" at bounding box center [484, 224] width 358 height 20
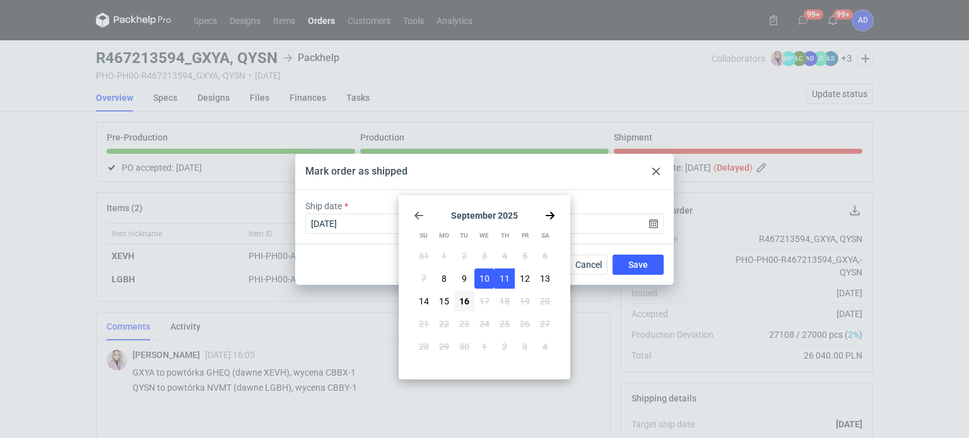
click at [507, 281] on span "11" at bounding box center [505, 279] width 10 height 13
type input "2025-09-11"
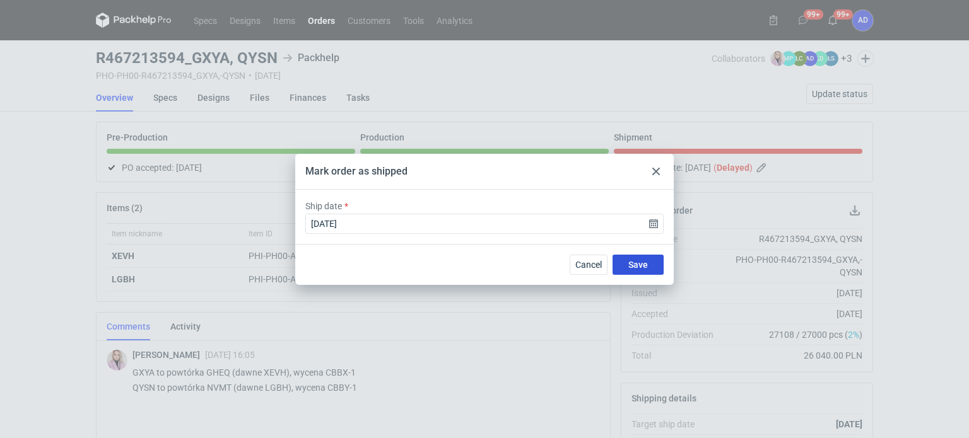
click at [630, 263] on span "Save" at bounding box center [638, 265] width 20 height 9
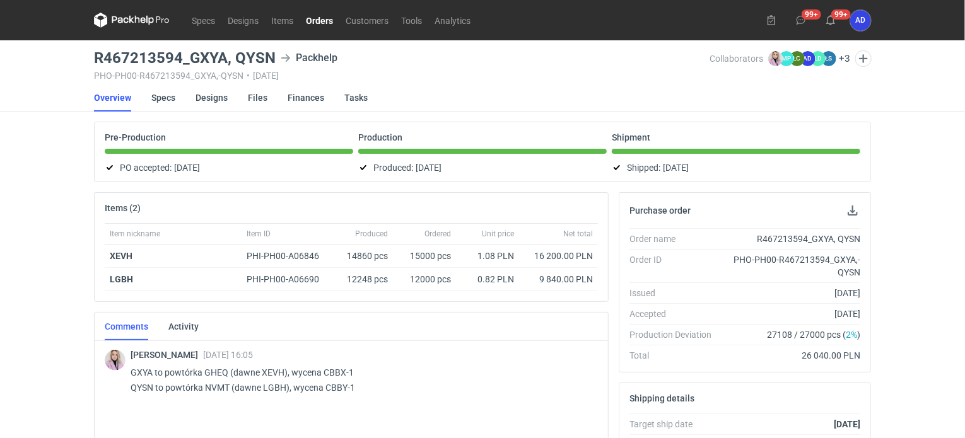
click at [320, 18] on link "Orders" at bounding box center [320, 20] width 40 height 15
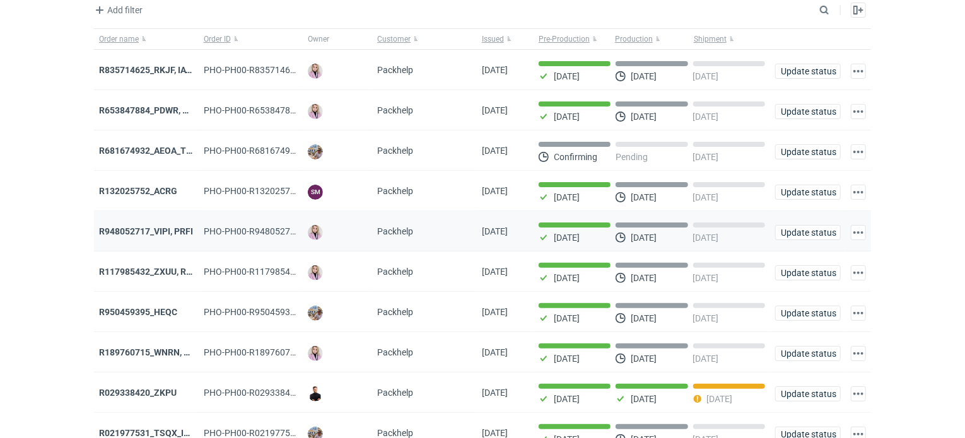
scroll to position [121, 0]
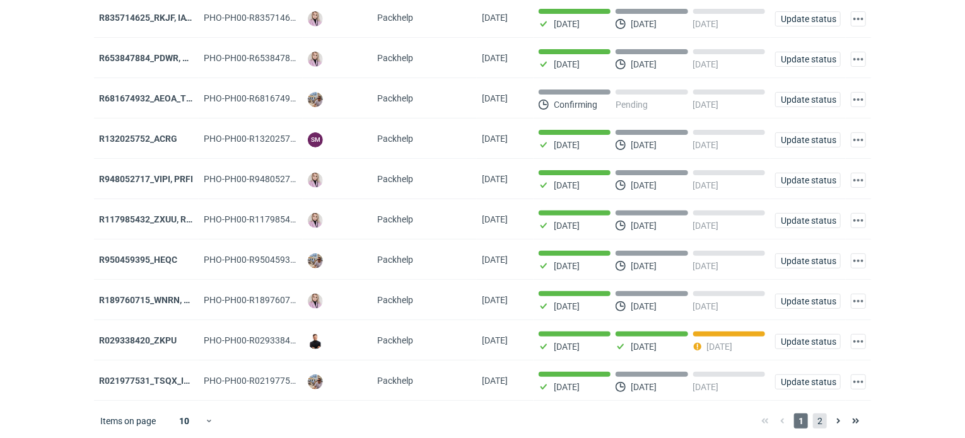
click at [824, 421] on span "2" at bounding box center [820, 421] width 14 height 15
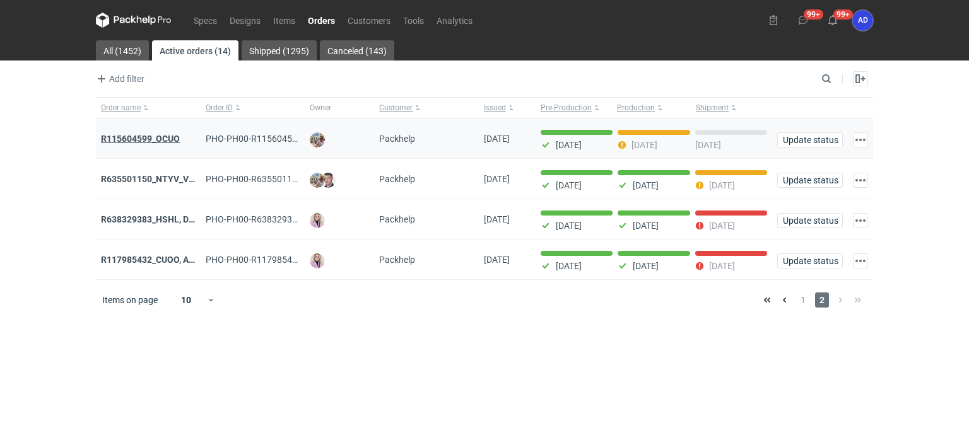
click at [141, 136] on strong "R115604599_OCUO" at bounding box center [140, 139] width 79 height 10
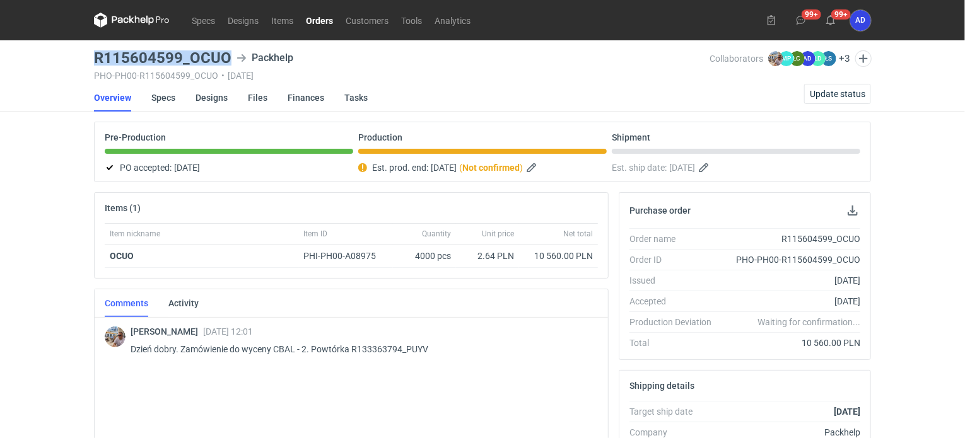
drag, startPoint x: 225, startPoint y: 57, endPoint x: 90, endPoint y: 57, distance: 134.4
click at [90, 57] on main "R115604599_OCUO Packhelp PHO-PH00-R115604599_OCUO • 28/08/2025 Collaborators Mi…" at bounding box center [482, 425] width 787 height 770
copy h3 "R115604599_OCUO"
click at [319, 21] on link "Orders" at bounding box center [320, 20] width 40 height 15
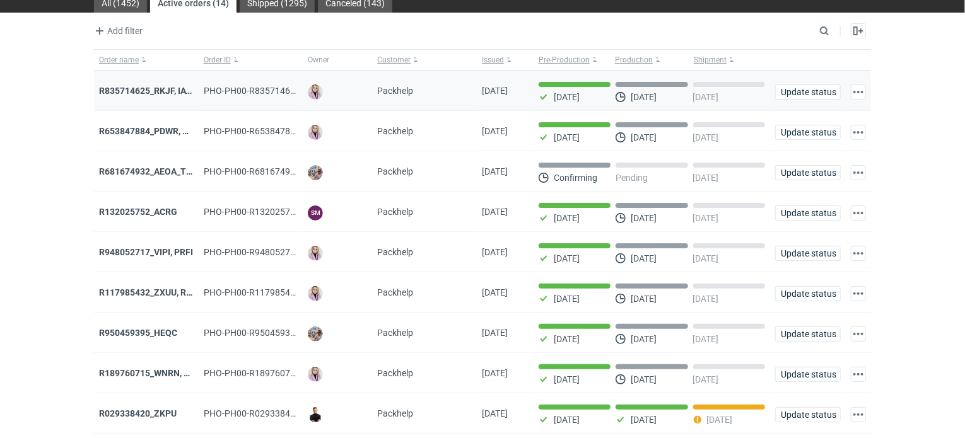
scroll to position [121, 0]
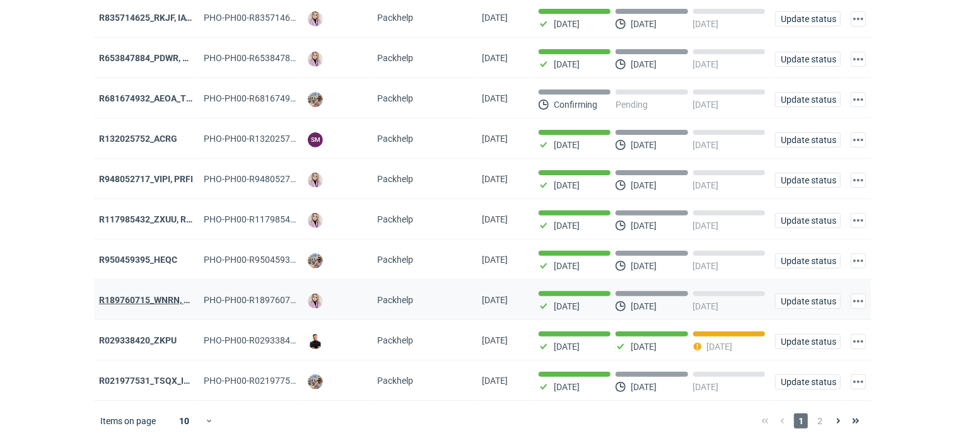
click at [148, 296] on strong "R189760715_WNRN, CWNS" at bounding box center [154, 300] width 110 height 10
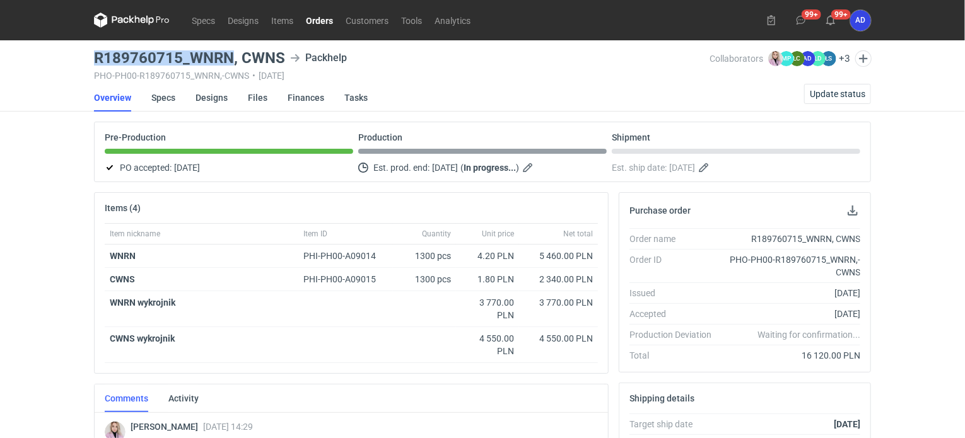
drag, startPoint x: 232, startPoint y: 55, endPoint x: 83, endPoint y: 56, distance: 148.2
click at [83, 56] on div "Specs Designs Items Orders Customers Tools Analytics 99+ 99+ AD Anita Dolczewsk…" at bounding box center [482, 219] width 965 height 438
copy h3 "R189760715_WNRN"
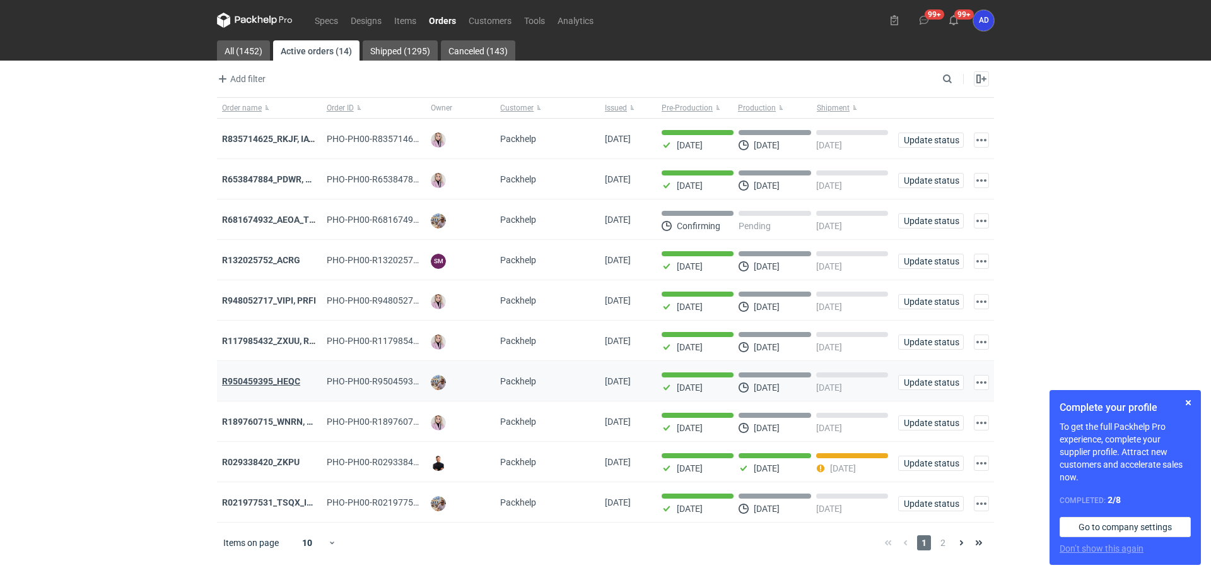
click at [259, 383] on strong "R950459395_HEQC" at bounding box center [261, 381] width 78 height 10
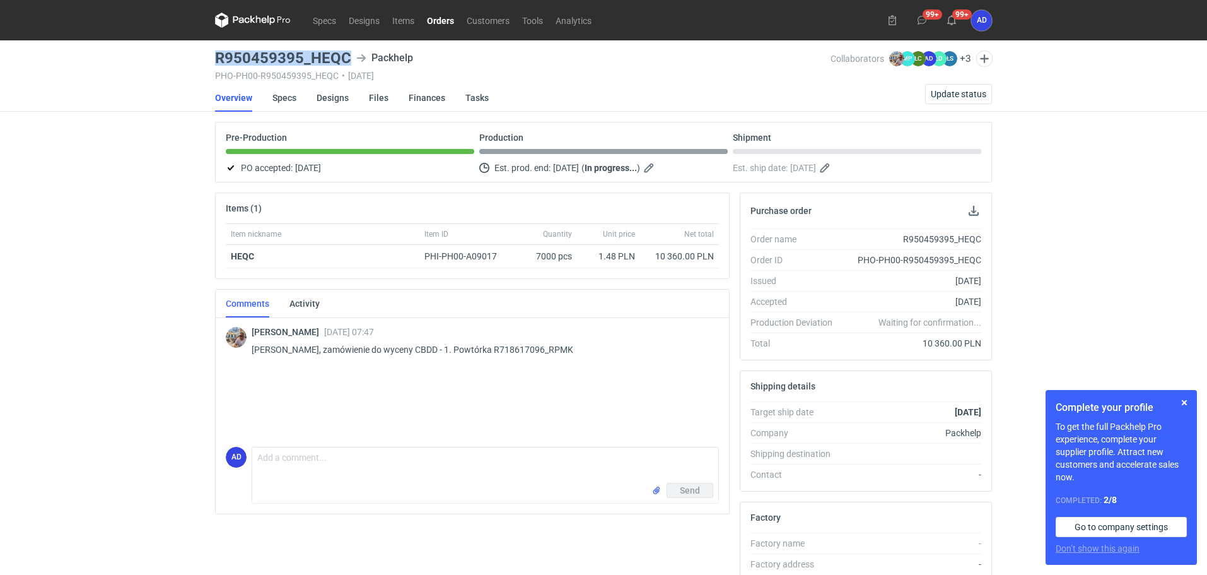
drag, startPoint x: 352, startPoint y: 55, endPoint x: 203, endPoint y: 56, distance: 148.9
click at [203, 56] on div "Specs Designs Items Orders Customers Tools Analytics 99+ 99+ AD [PERSON_NAME] […" at bounding box center [603, 287] width 1207 height 575
copy h3 "R950459395_HEQC"
